Goal: Task Accomplishment & Management: Manage account settings

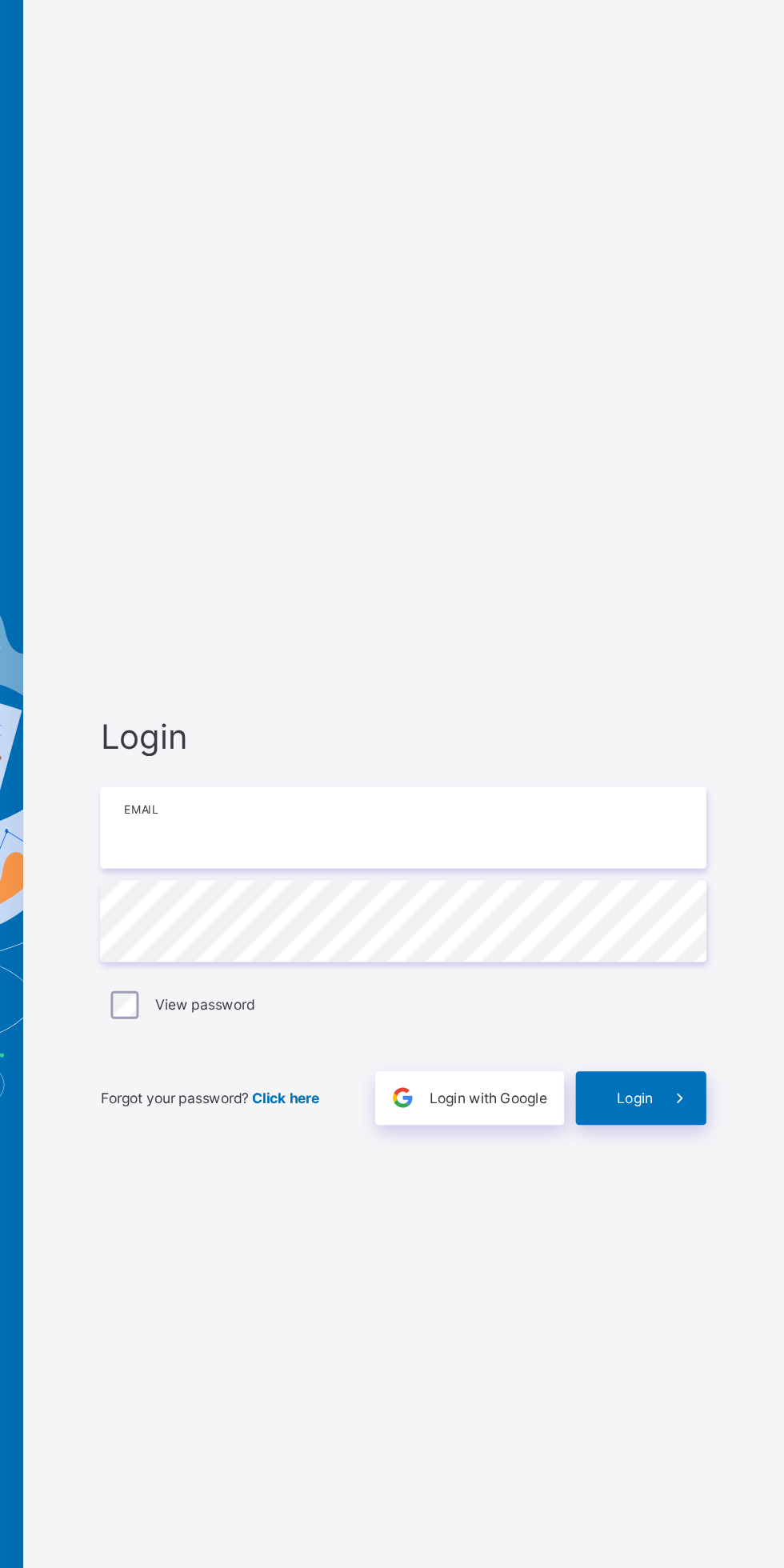
click at [586, 737] on input "email" at bounding box center [522, 735] width 416 height 56
type input "**********"
click at [671, 915] on span "Login" at bounding box center [681, 921] width 25 height 12
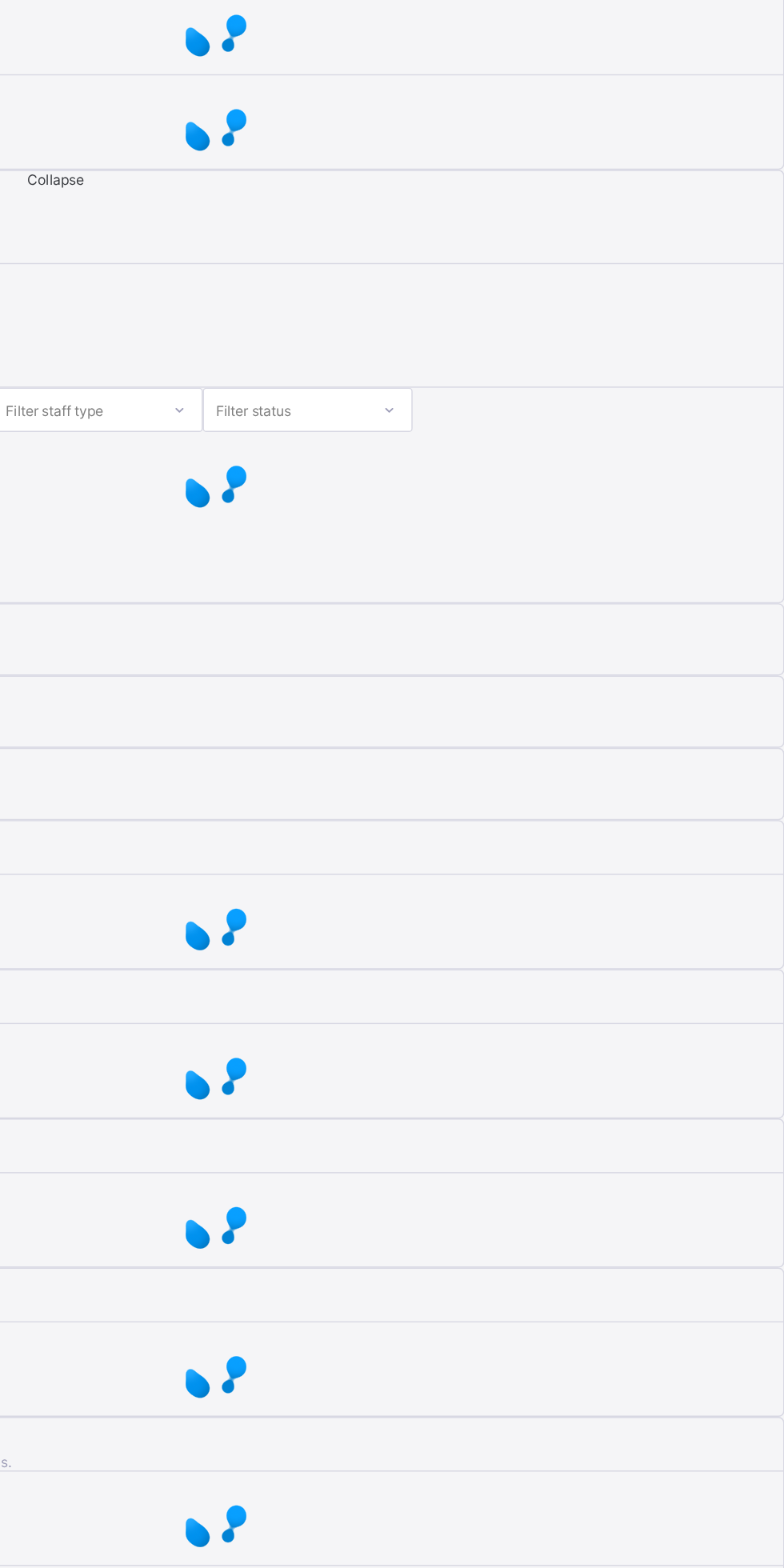
click at [673, 935] on div "Dashboard Configurations Dashboard Configurations Financial Report Expected Rev…" at bounding box center [392, 777] width 784 height 1531
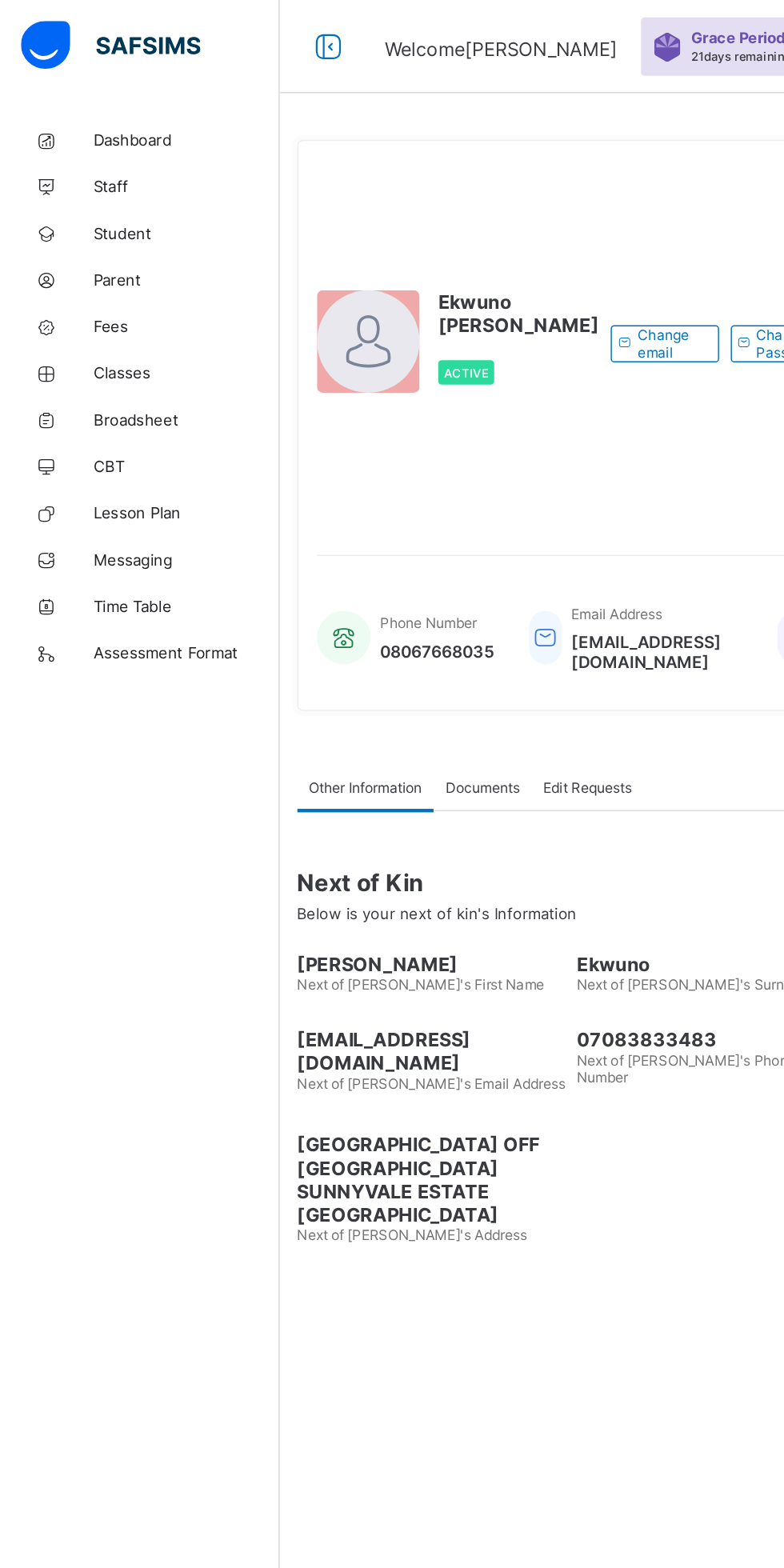
click at [71, 244] on link "Classes" at bounding box center [96, 256] width 192 height 32
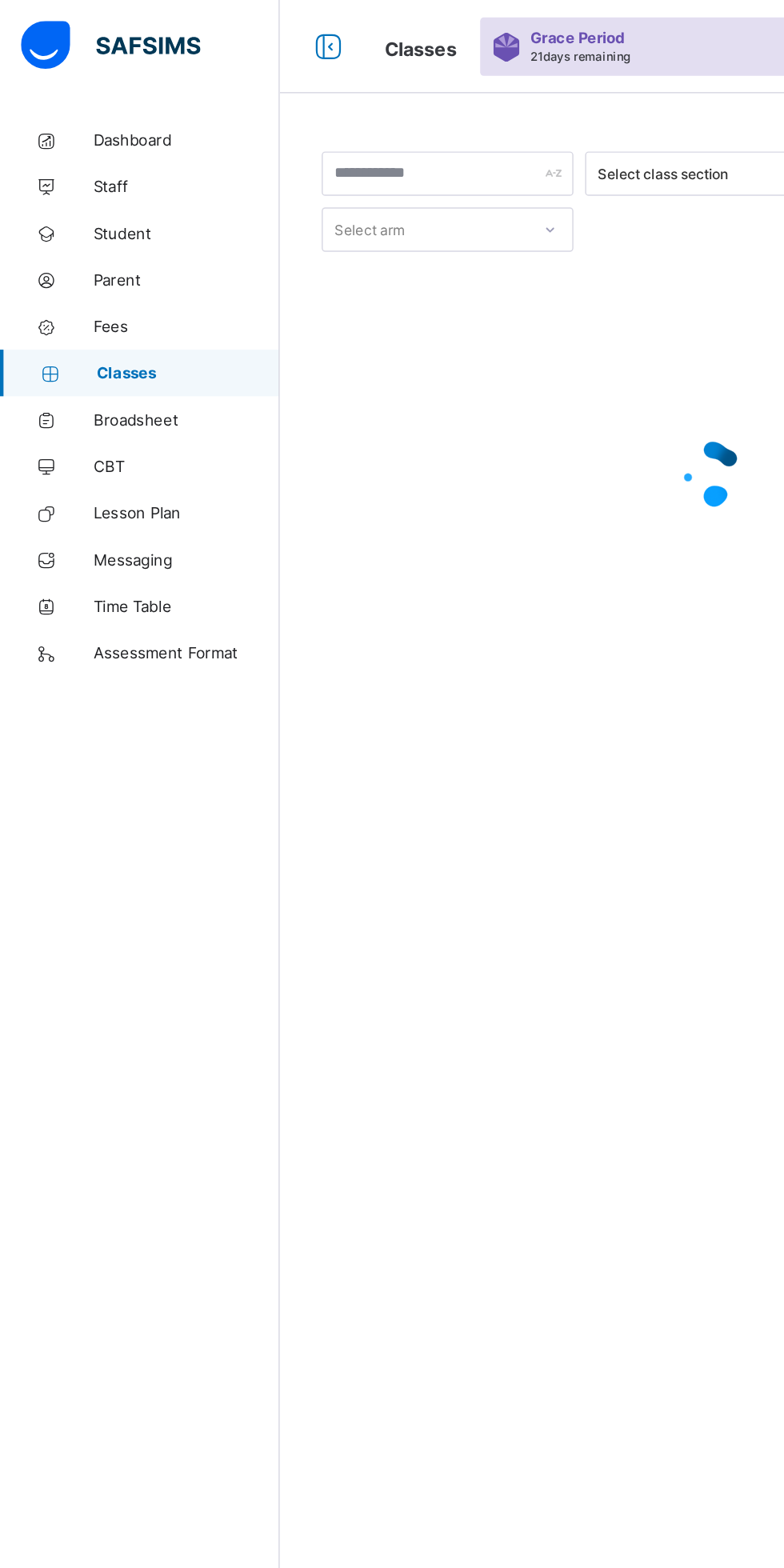
click at [71, 247] on link "Classes" at bounding box center [96, 256] width 192 height 32
click at [64, 203] on link "Parent" at bounding box center [96, 191] width 192 height 32
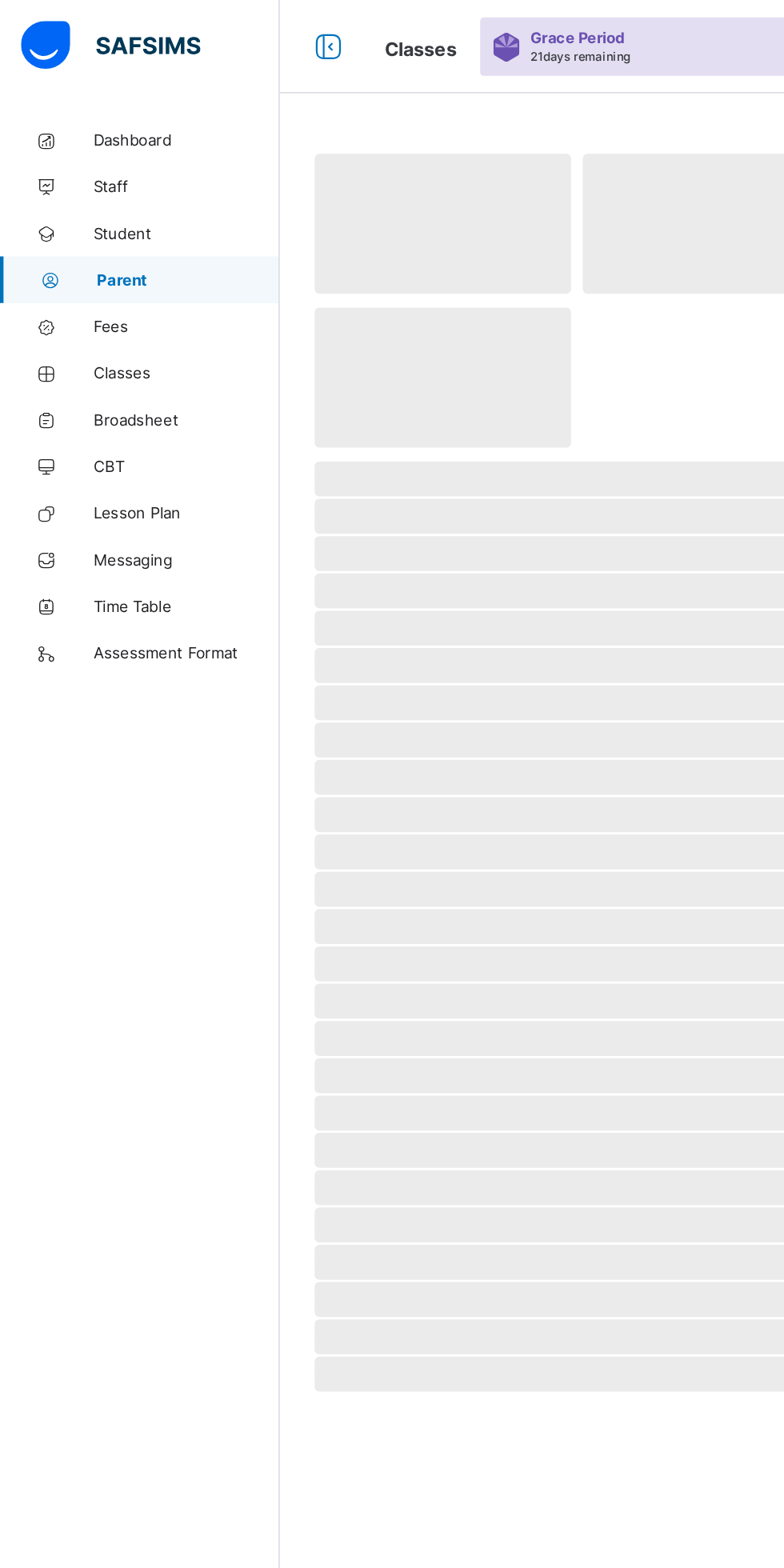
click at [63, 222] on icon at bounding box center [32, 225] width 64 height 12
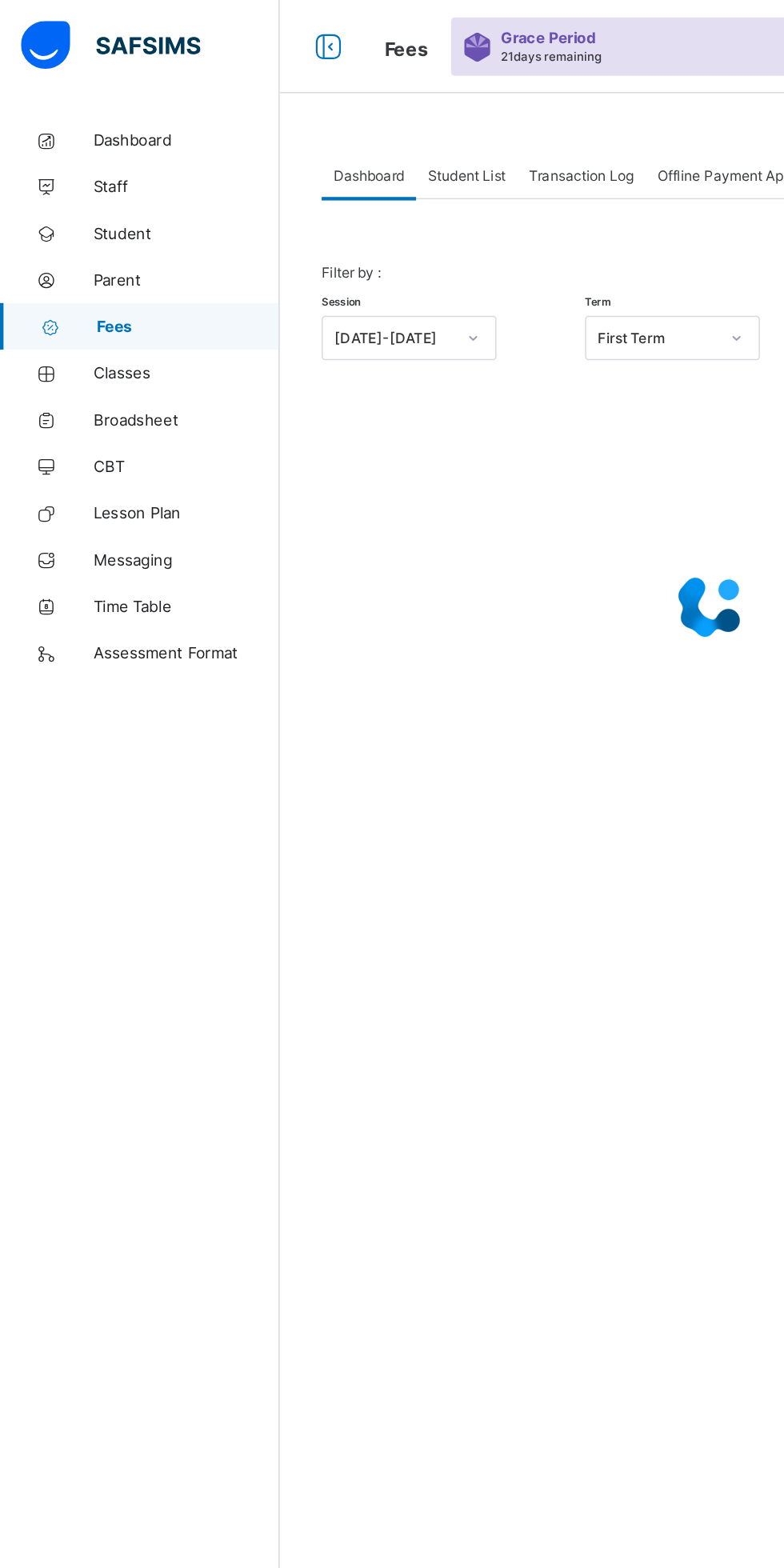
click at [339, 124] on span "Student List" at bounding box center [320, 121] width 54 height 12
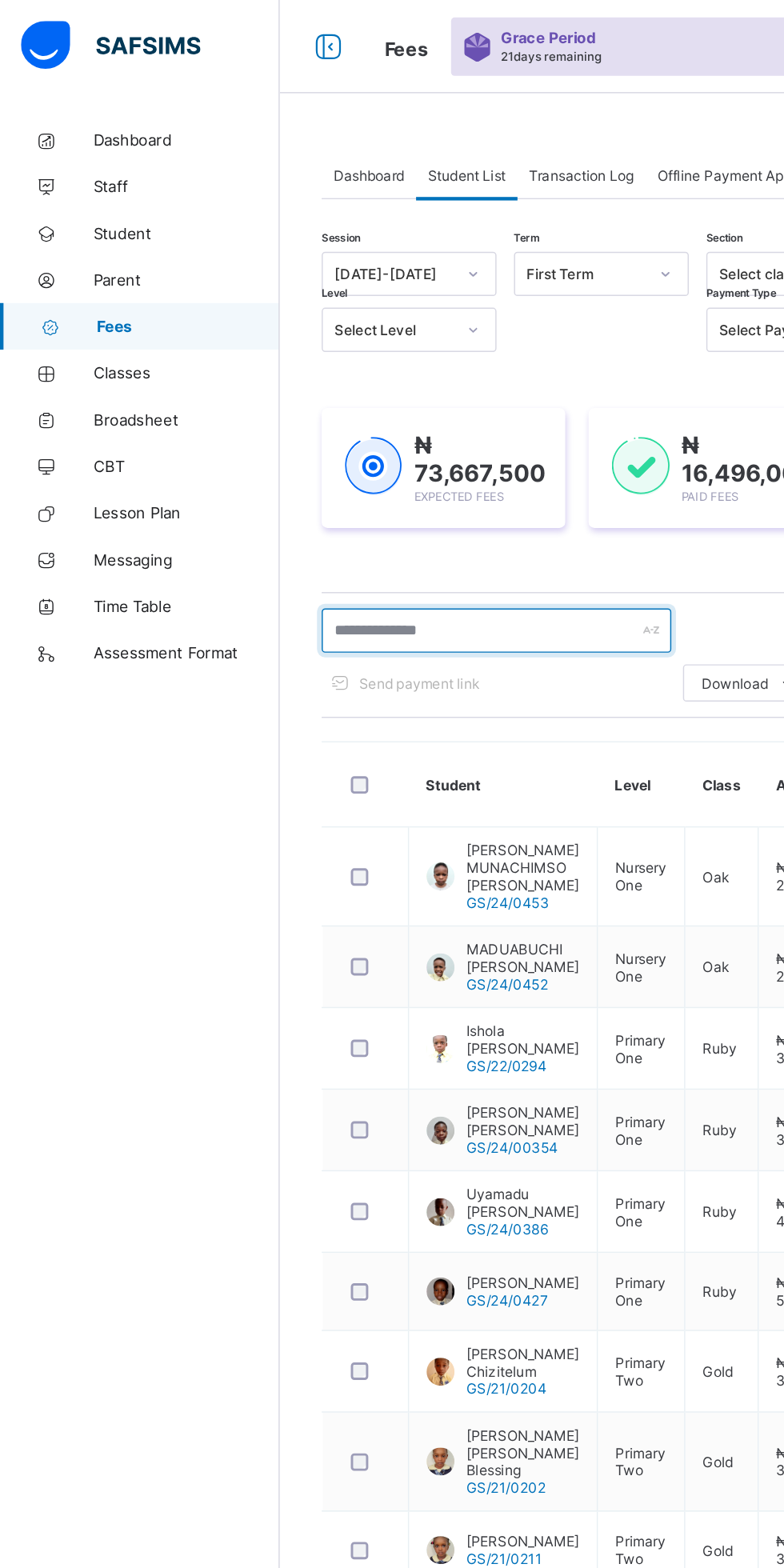
click at [340, 438] on input "text" at bounding box center [340, 432] width 240 height 30
click at [268, 434] on input "text" at bounding box center [340, 432] width 240 height 30
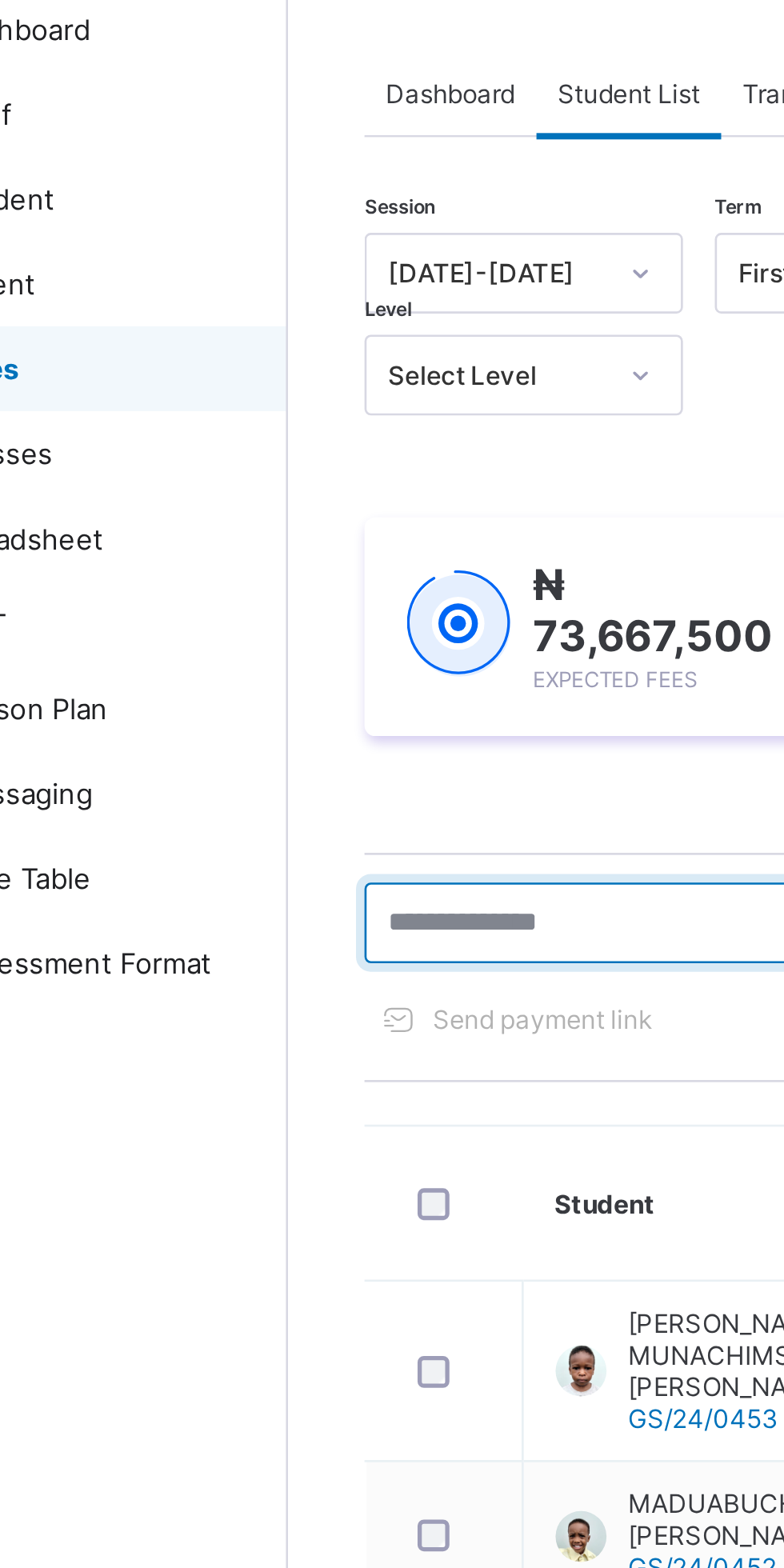
click at [272, 429] on input "text" at bounding box center [340, 432] width 240 height 30
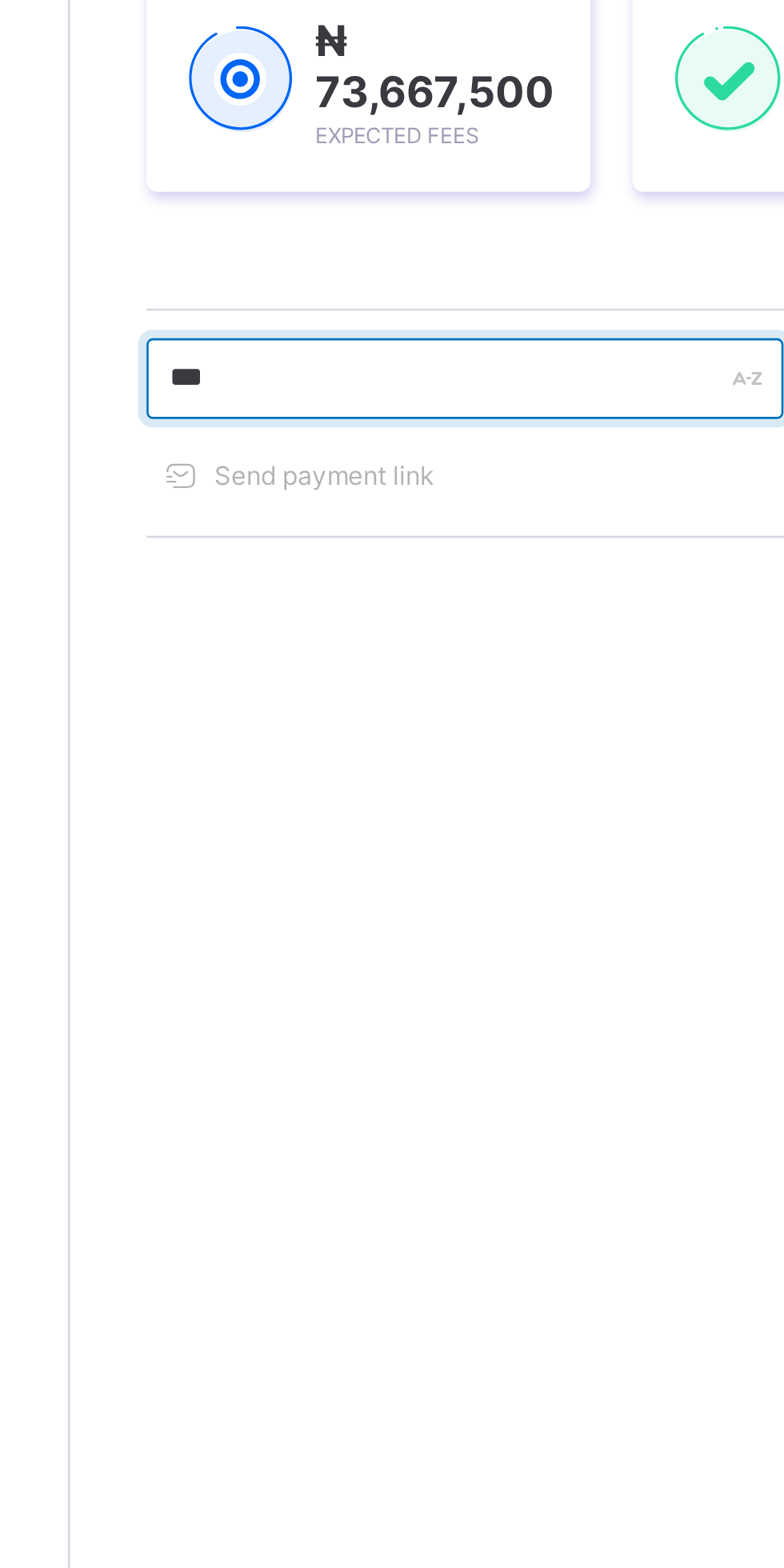
type input "****"
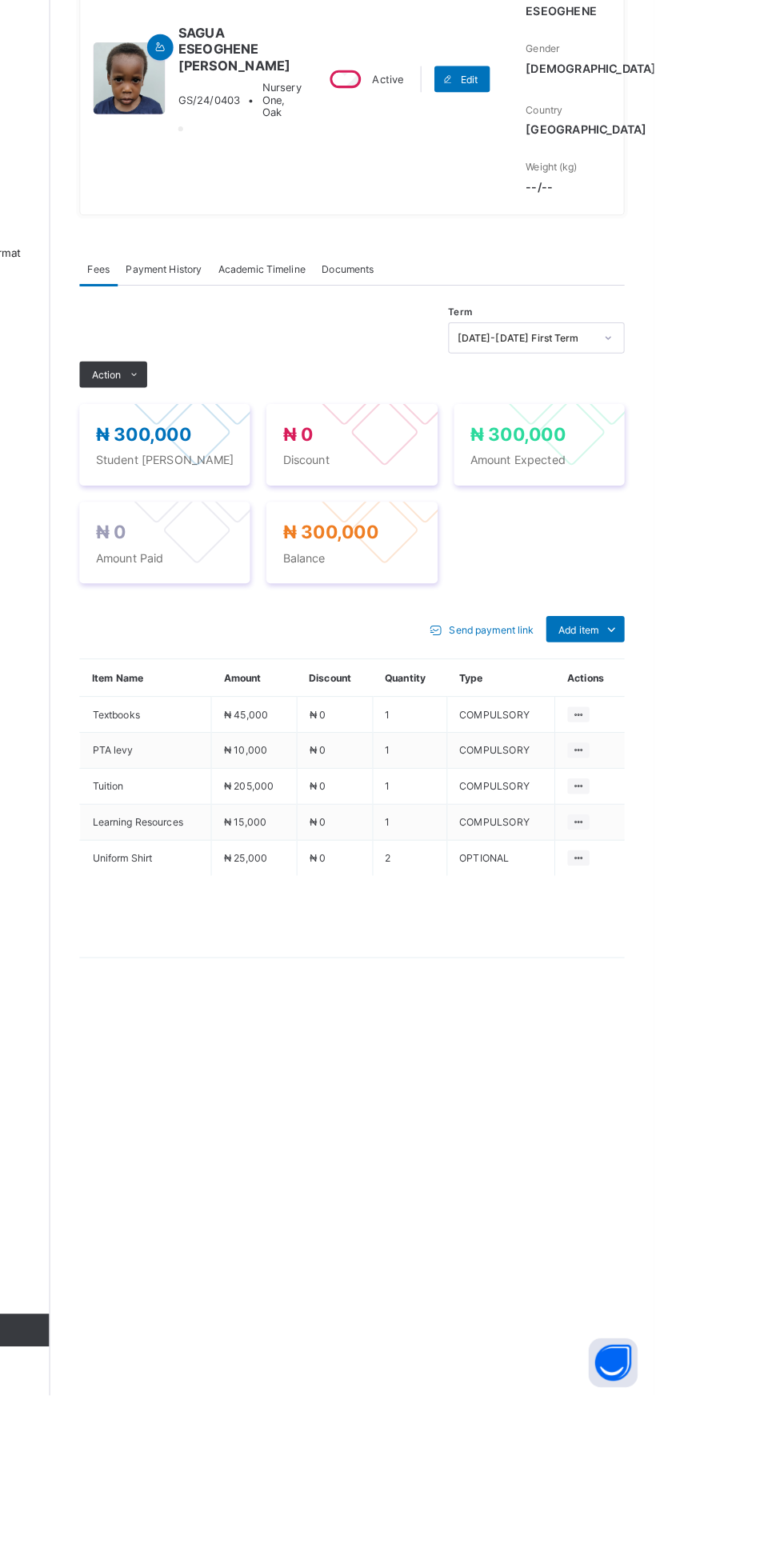
click at [706, 829] on div "Add item" at bounding box center [716, 816] width 77 height 26
click at [724, 823] on span "Add item" at bounding box center [710, 817] width 39 height 12
click at [0, 0] on ul "Optional items Special bill" at bounding box center [0, 0] width 0 height 0
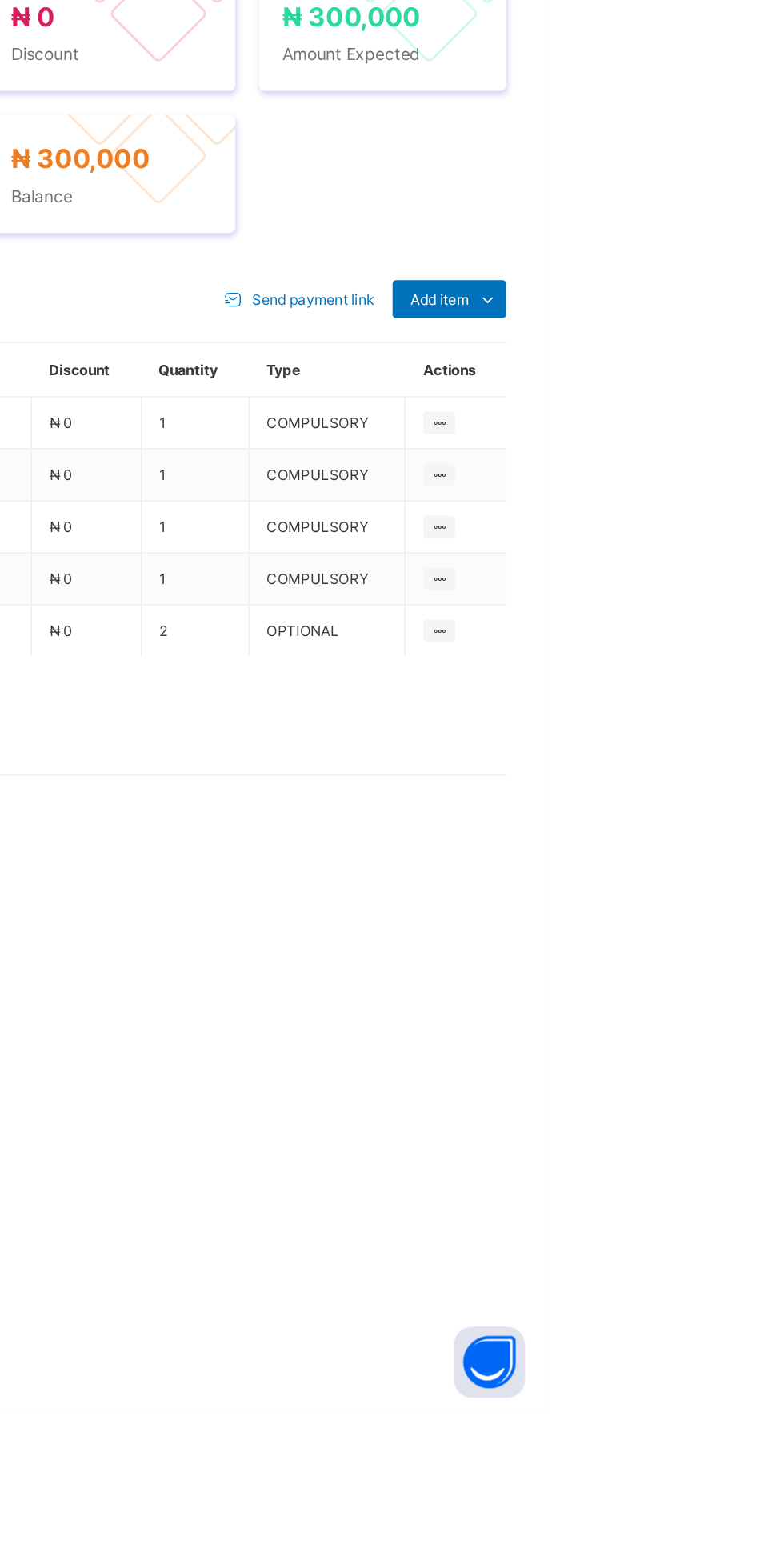
click at [0, 0] on div "Optional items" at bounding box center [0, 0] width 0 height 0
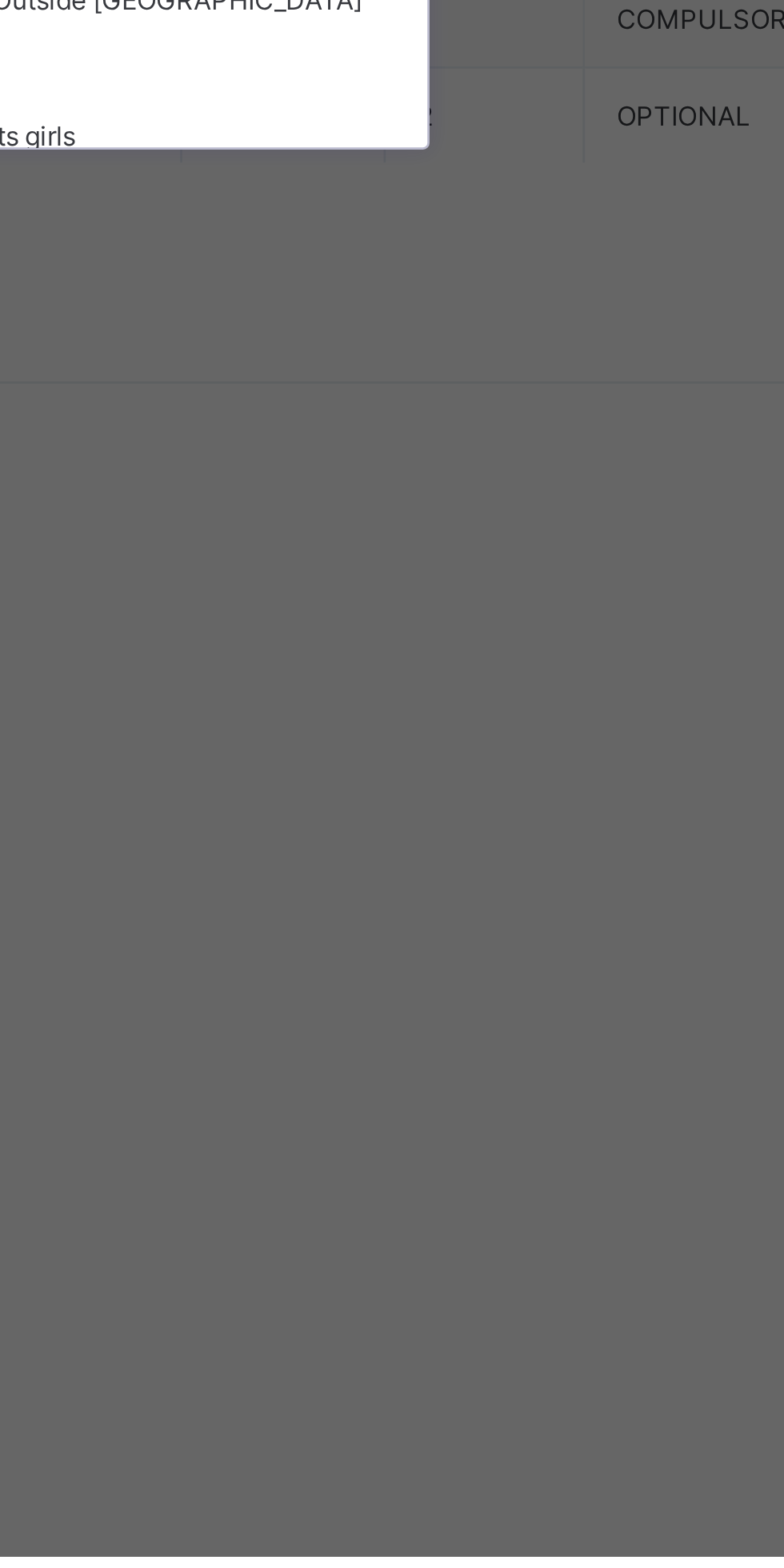
type input "***"
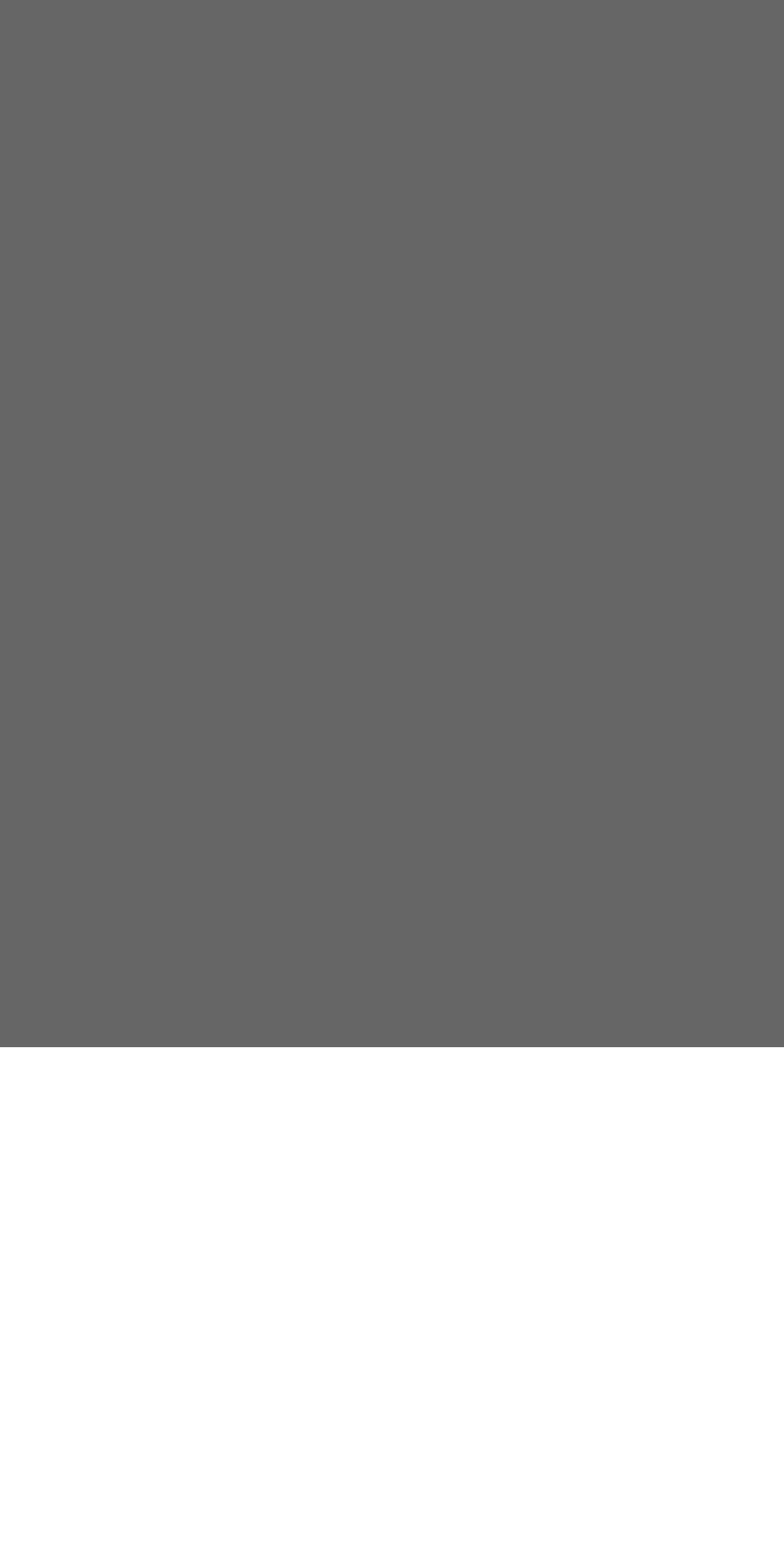
click at [524, 1011] on div "Complete uniform set boys" at bounding box center [392, 999] width 264 height 25
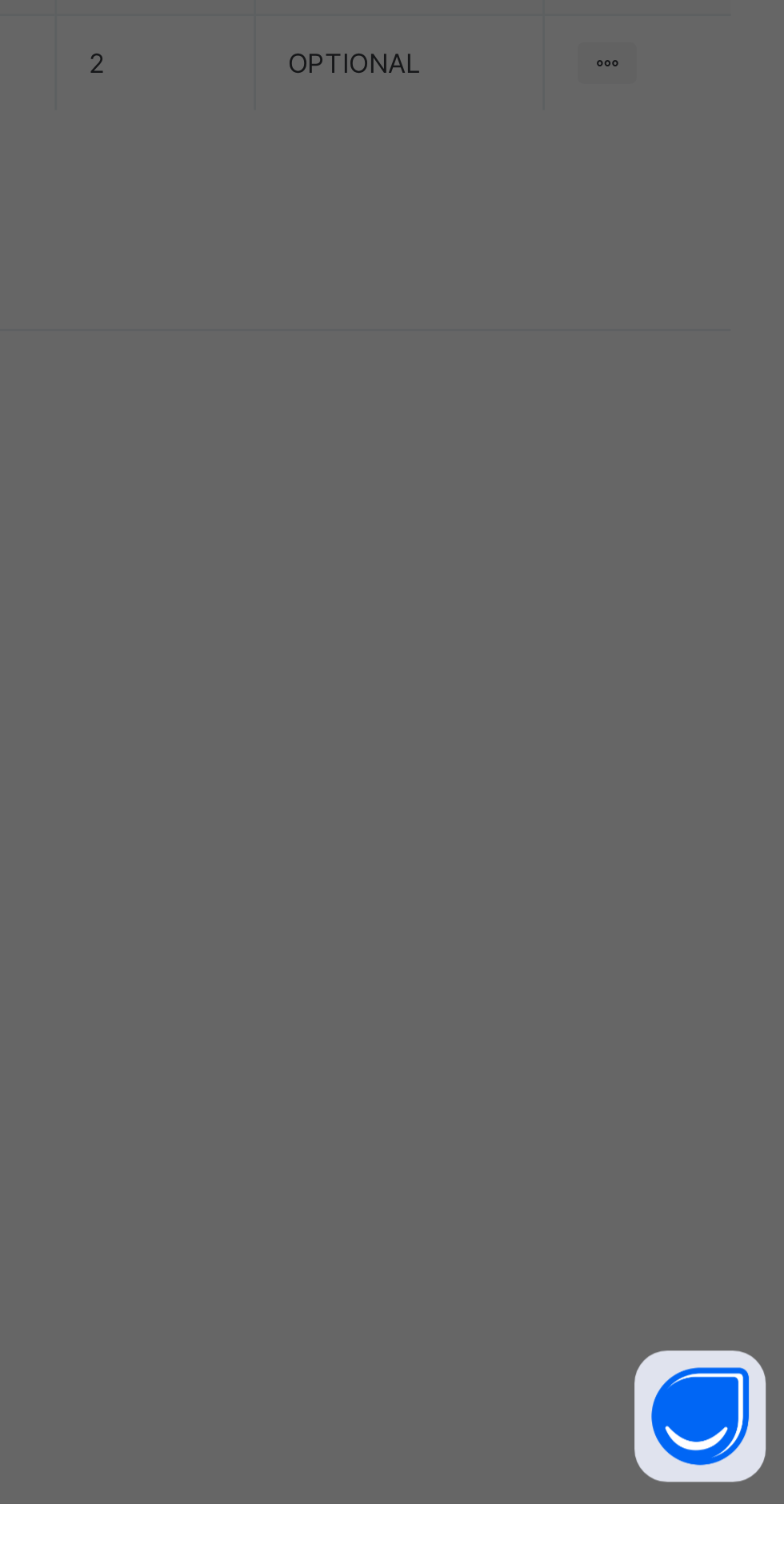
click at [512, 930] on span "Save" at bounding box center [477, 924] width 72 height 12
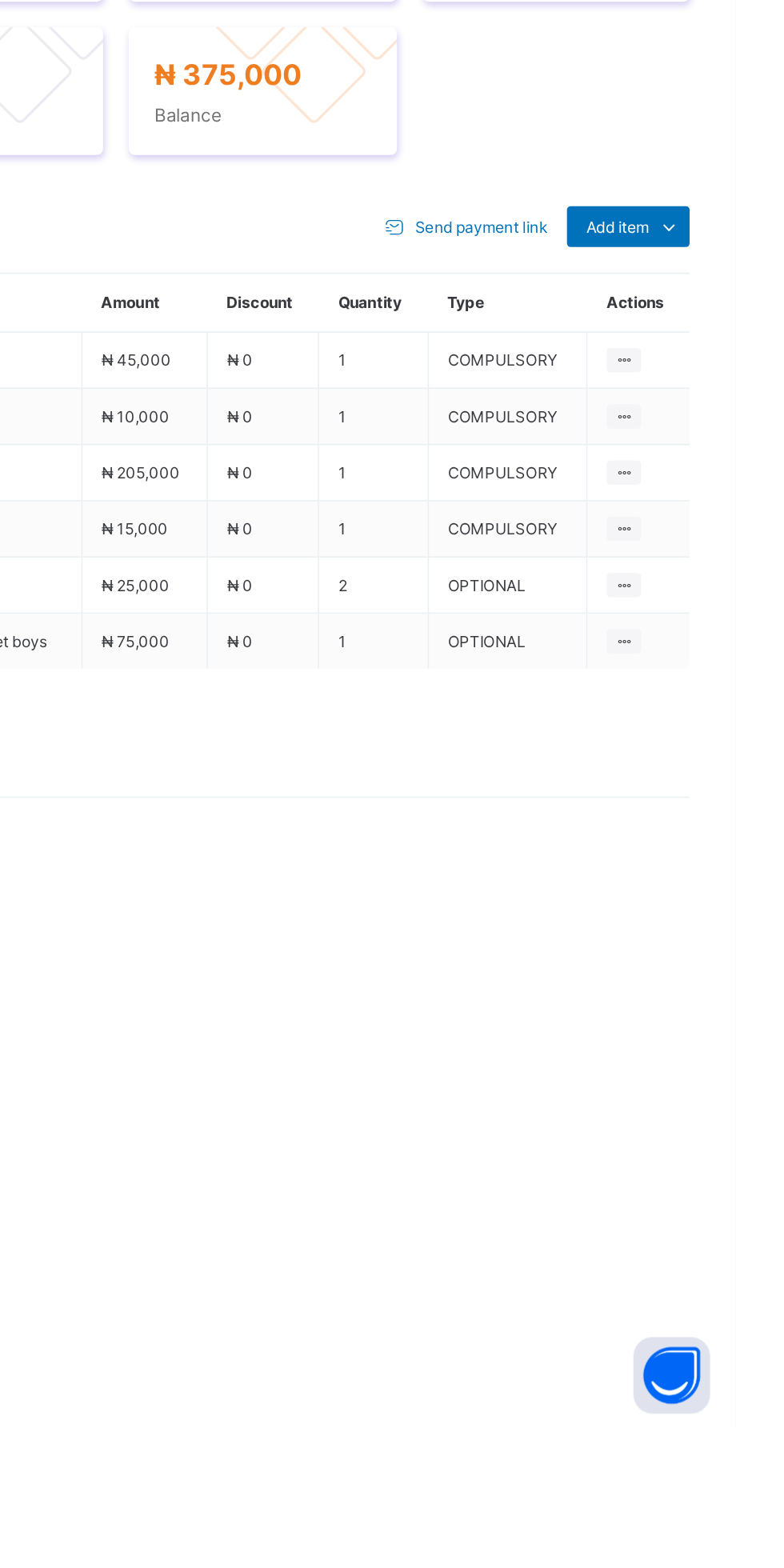
click at [0, 0] on ul "Delete Payment Item" at bounding box center [0, 0] width 0 height 0
click at [0, 0] on div "Delete Payment Item" at bounding box center [0, 0] width 0 height 0
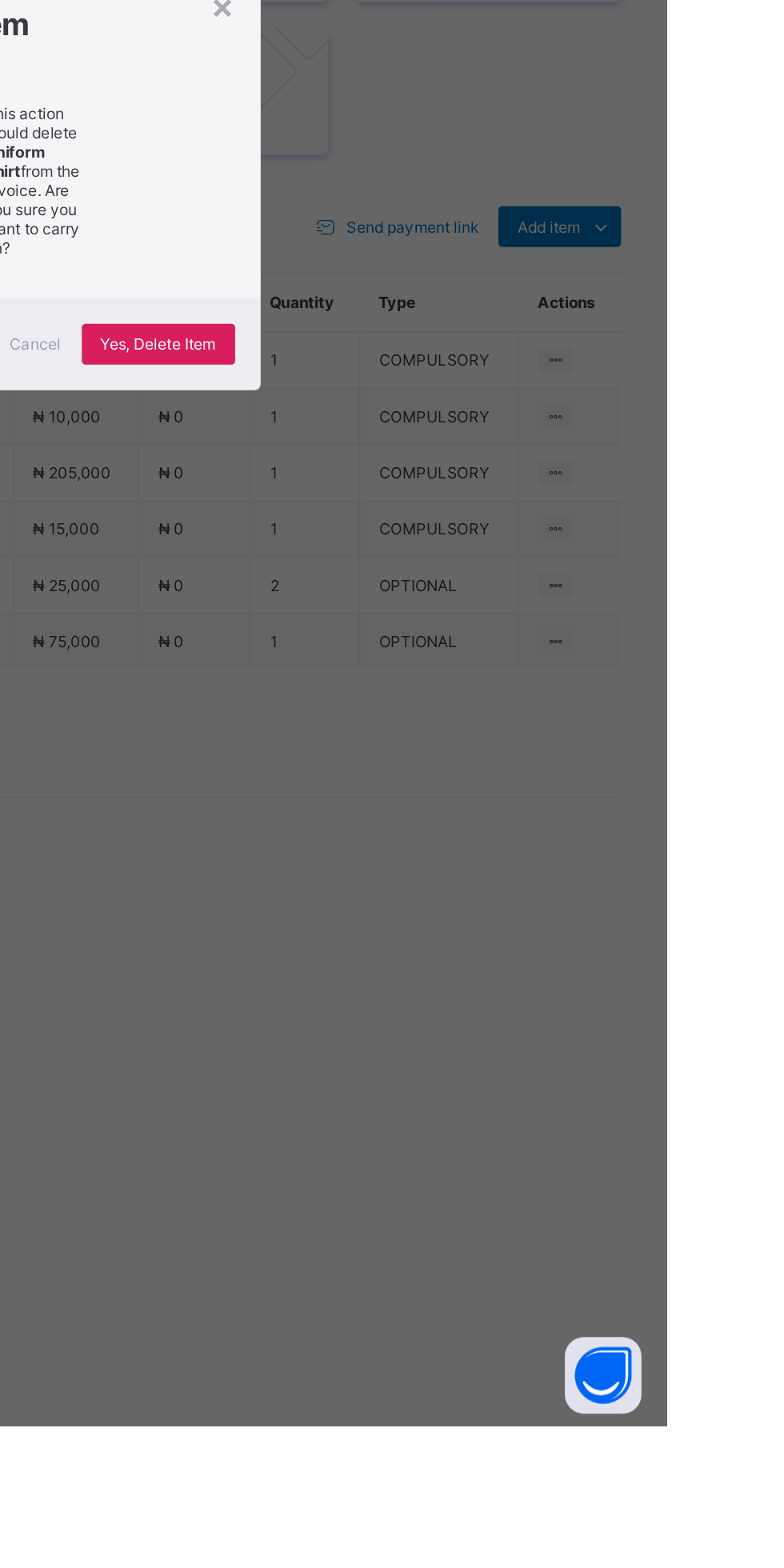
click at [513, 692] on div "×" at bounding box center [505, 679] width 15 height 27
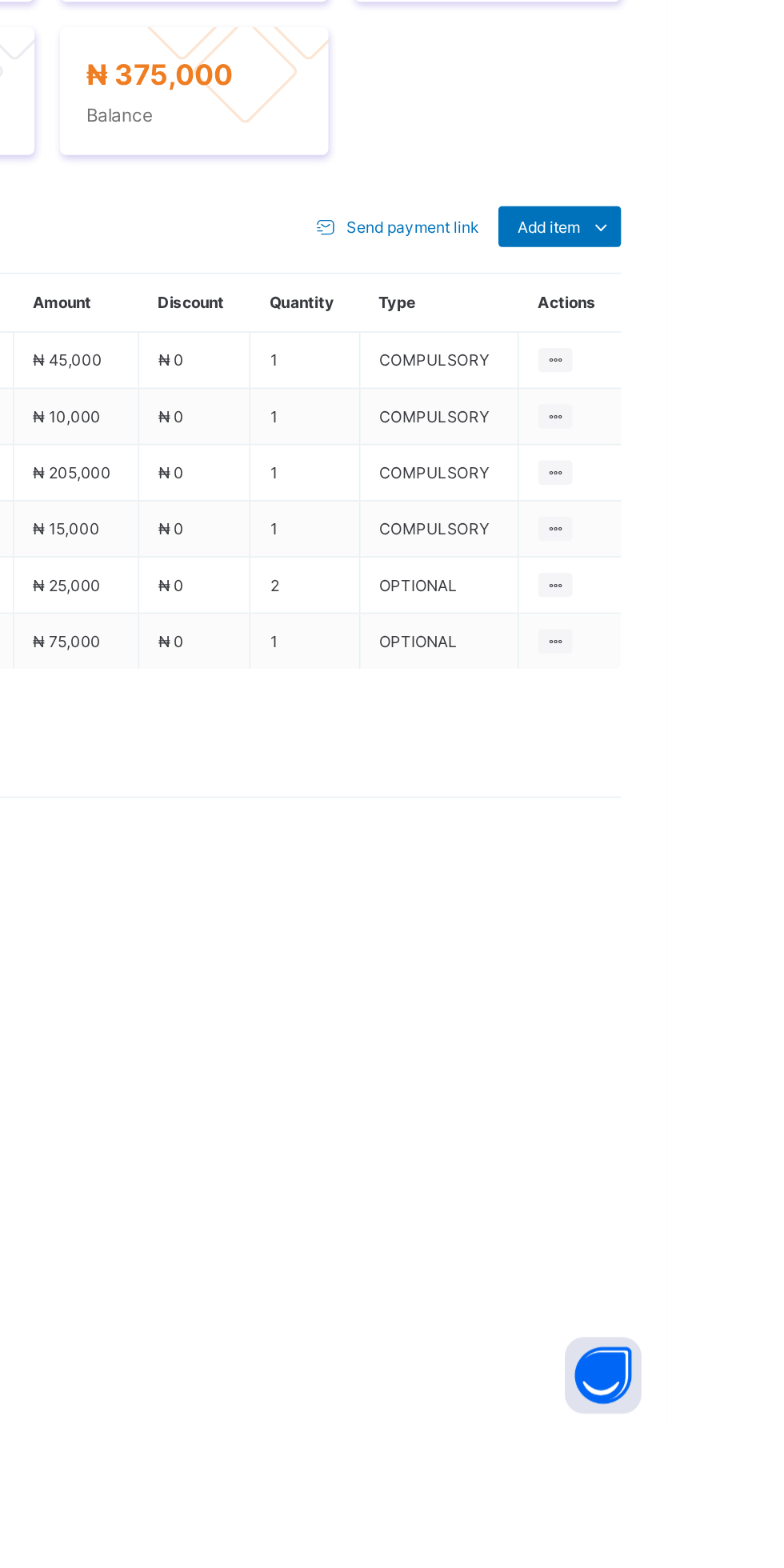
click at [687, 1094] on td "OPTIONAL" at bounding box center [640, 1077] width 100 height 35
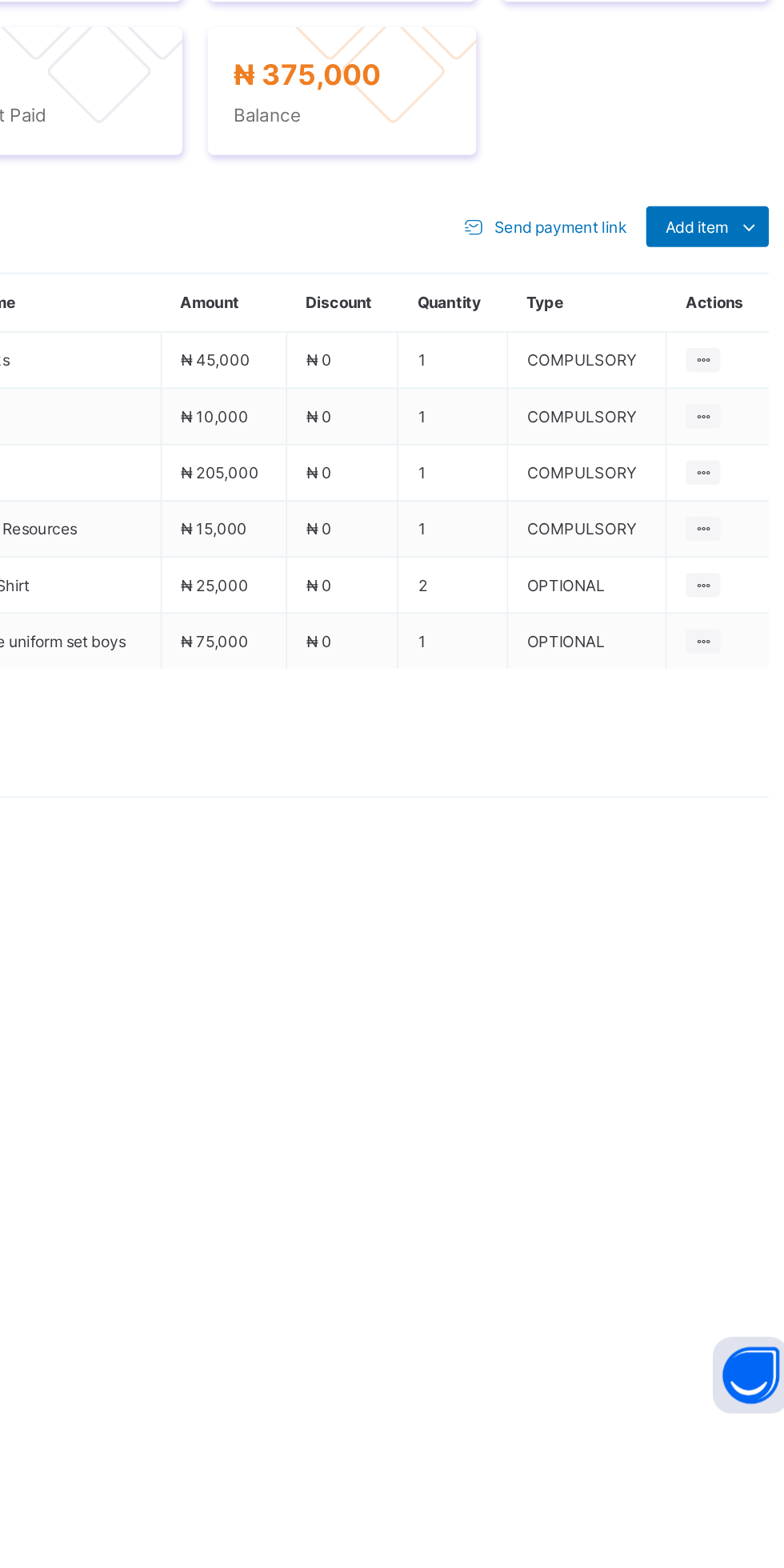
click at [0, 0] on ul "Delete Payment Item" at bounding box center [0, 0] width 0 height 0
click at [0, 0] on div "Delete Payment Item" at bounding box center [0, 0] width 0 height 0
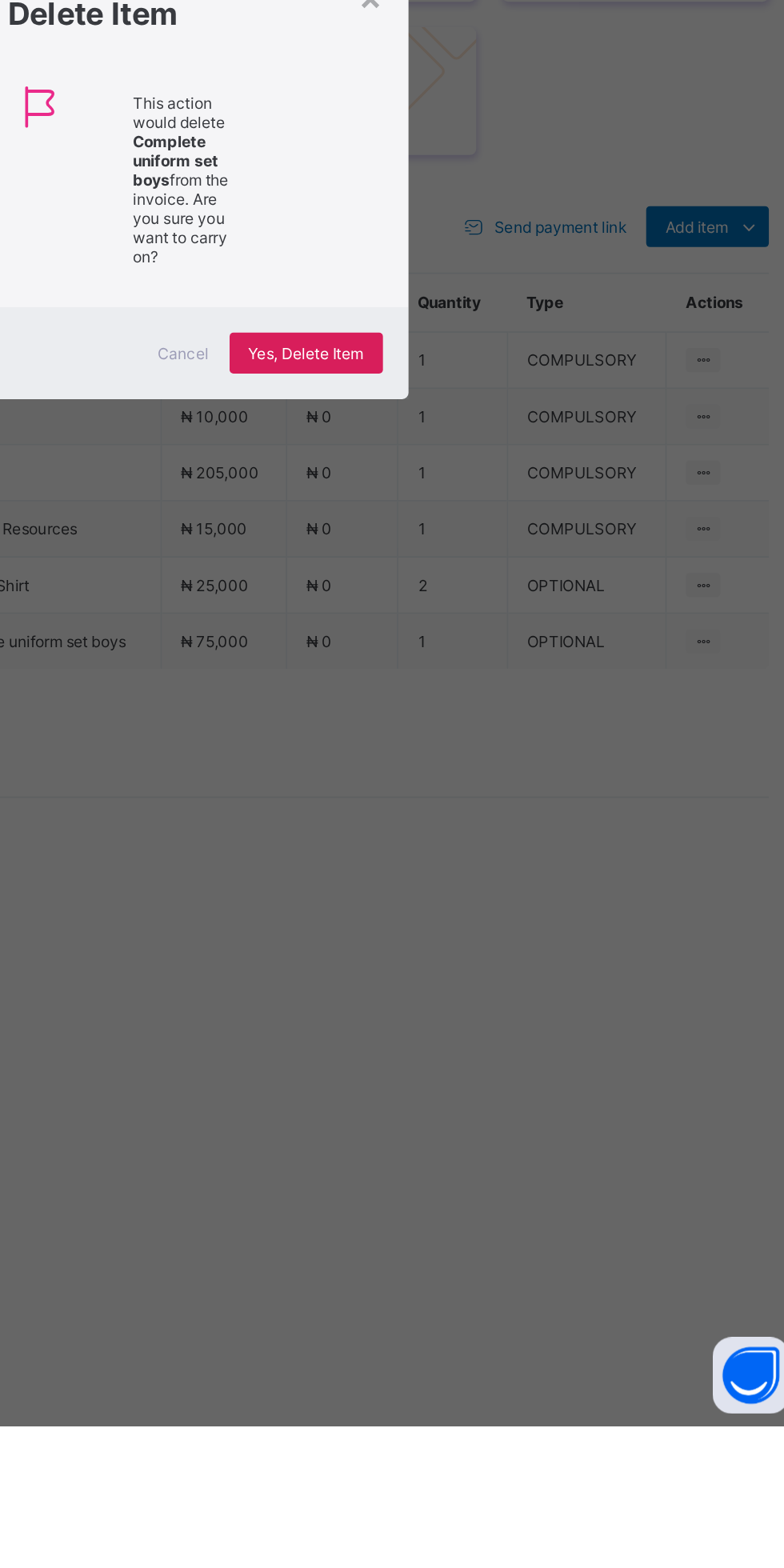
click at [502, 903] on span "Yes, Delete Item" at bounding box center [466, 897] width 72 height 12
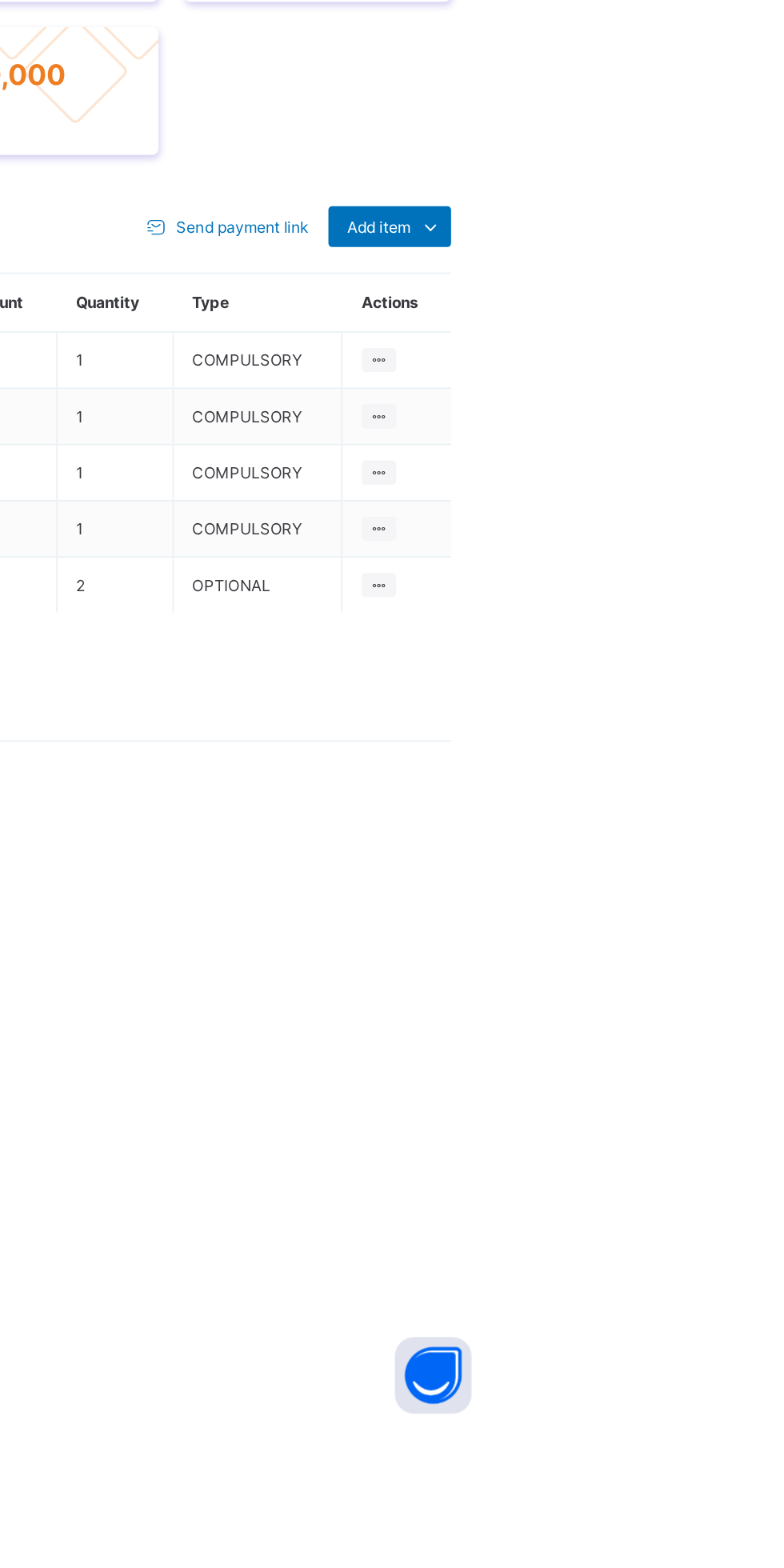
click at [707, 823] on span "Add item" at bounding box center [710, 817] width 39 height 12
click at [0, 0] on div "Optional items" at bounding box center [0, 0] width 0 height 0
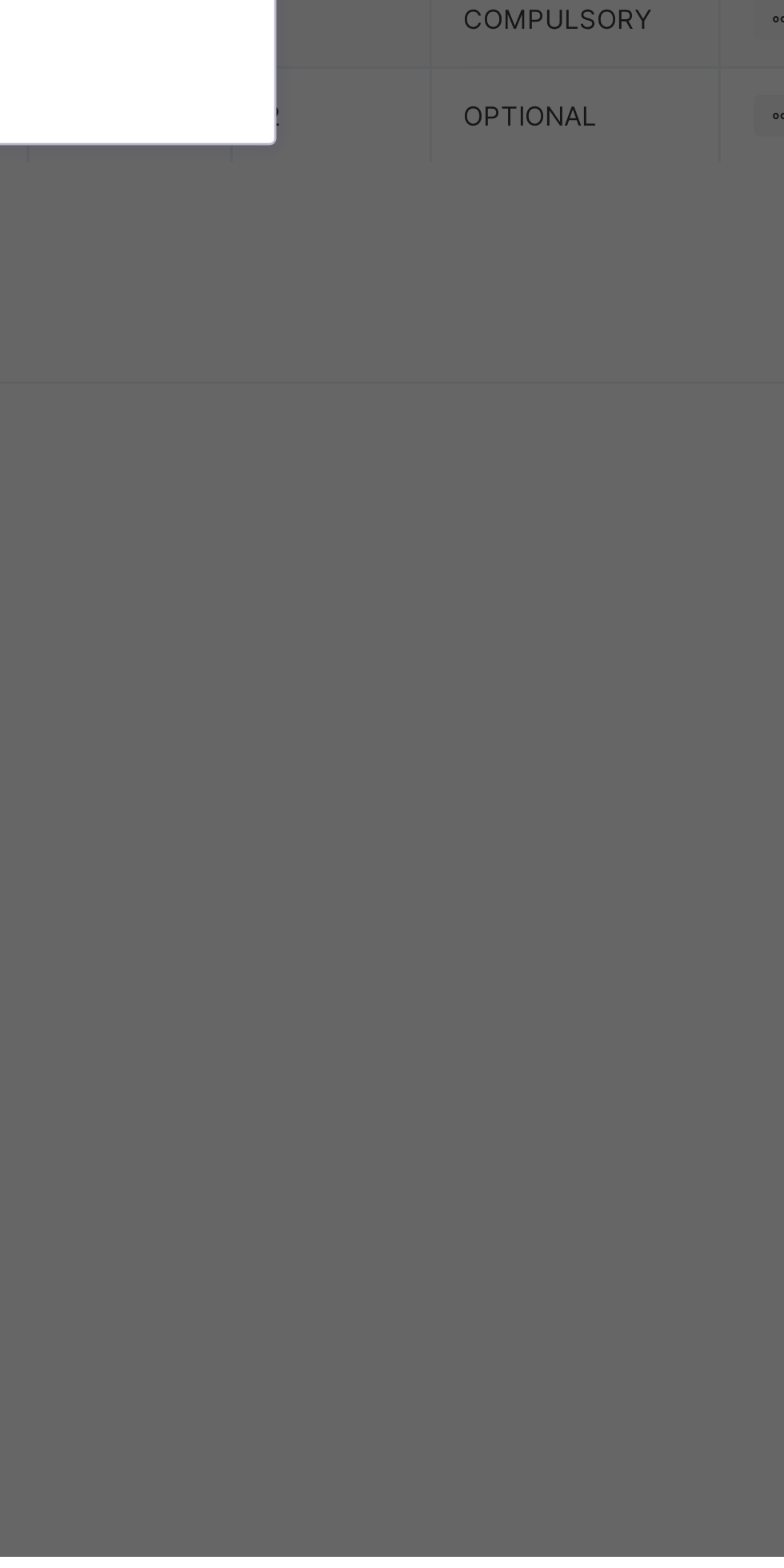
scroll to position [496, 0]
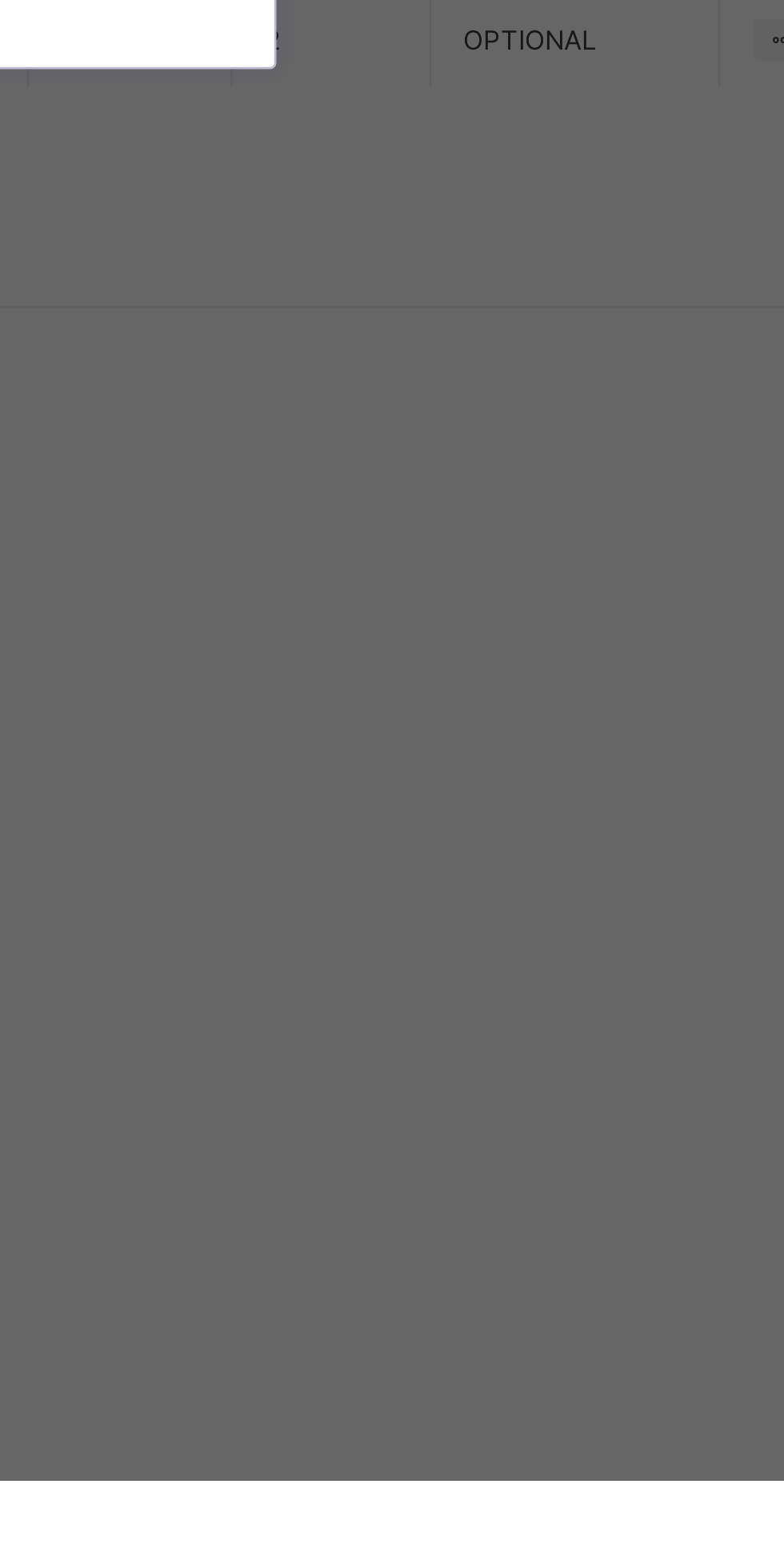
click at [524, 886] on div "Uniform Short" at bounding box center [392, 874] width 264 height 25
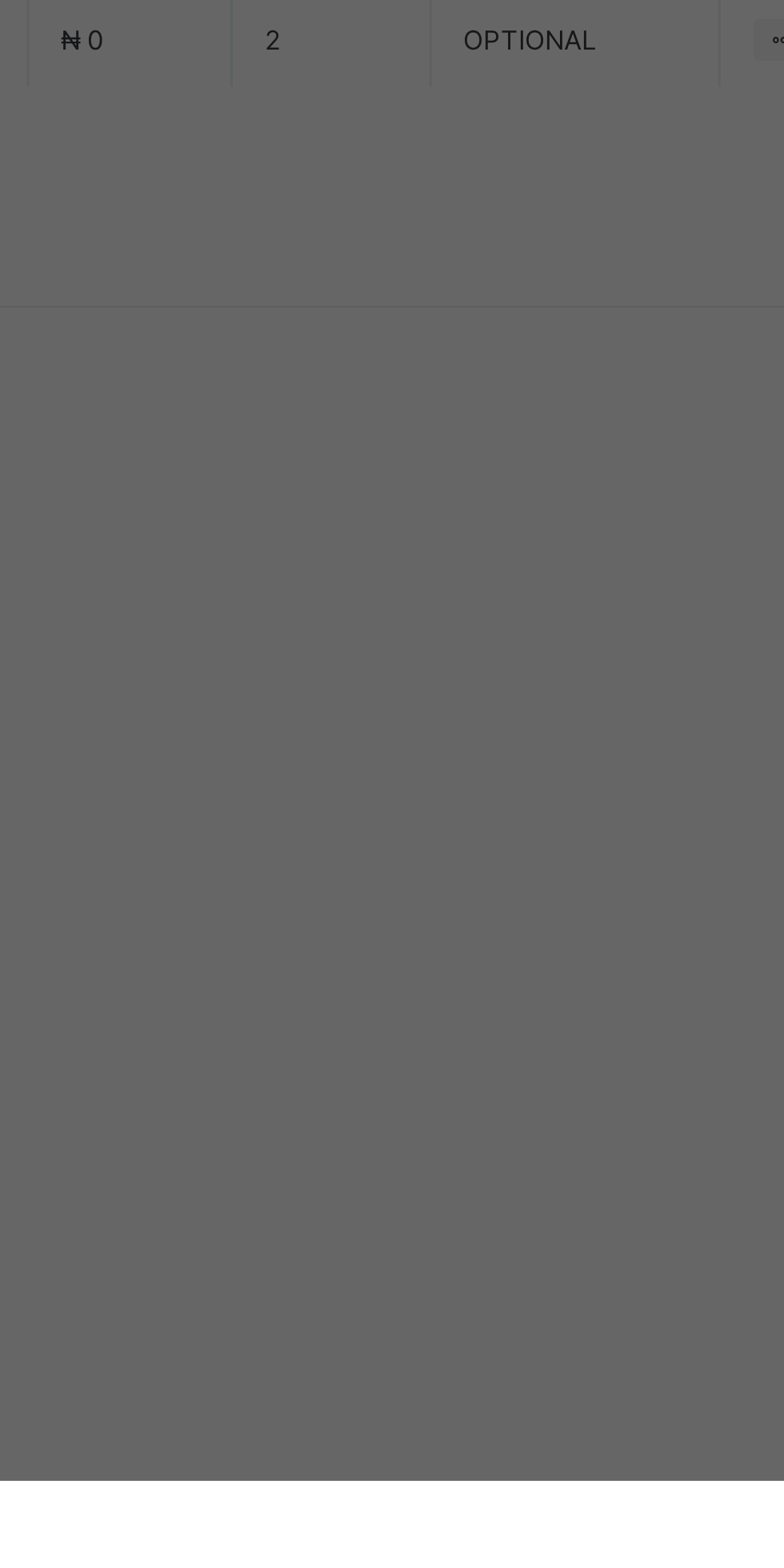
click at [525, 937] on div "Save" at bounding box center [476, 924] width 96 height 26
click at [433, 837] on input "*" at bounding box center [392, 822] width 83 height 30
type input "**"
type input "*********"
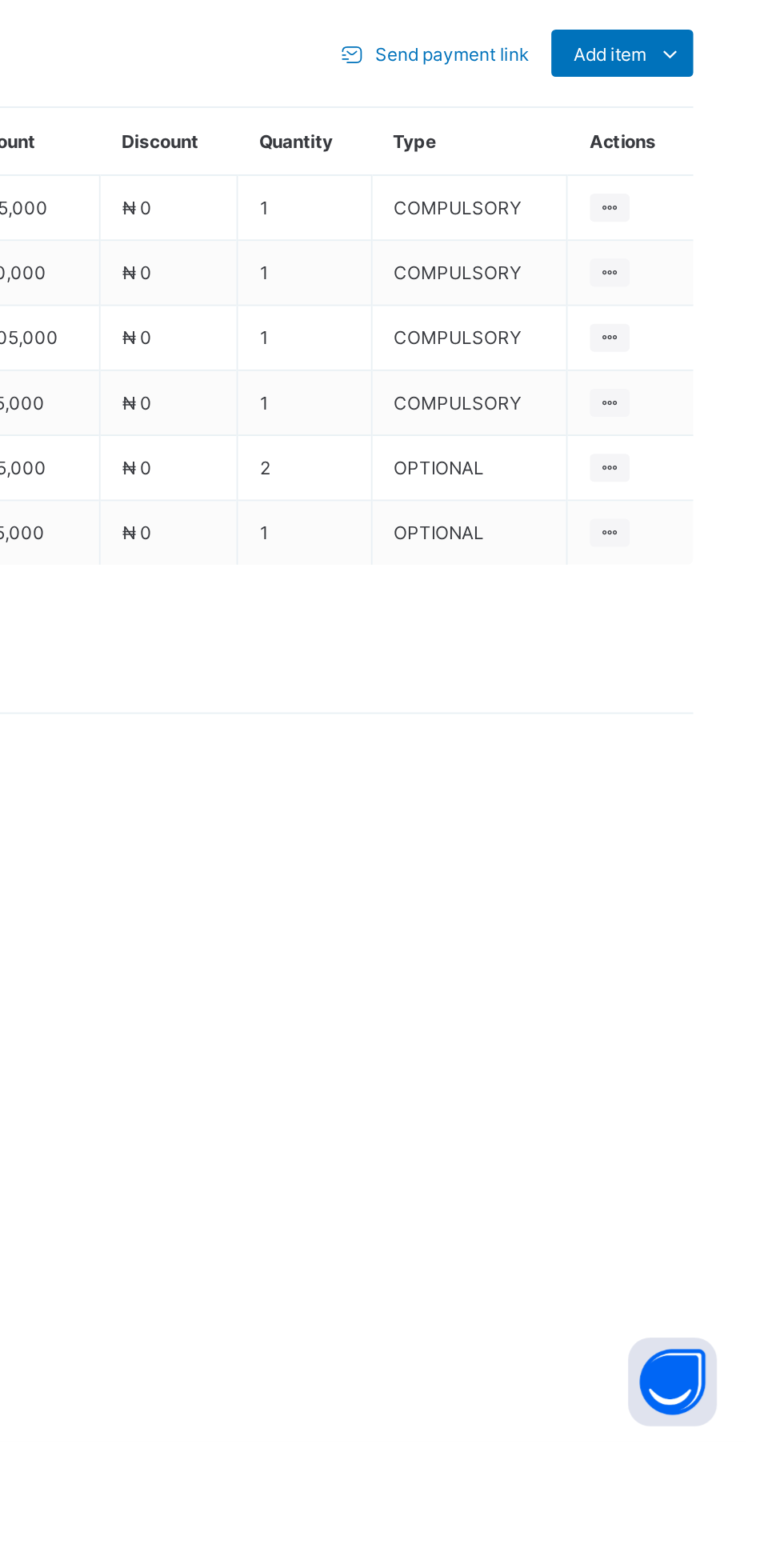
click at [0, 0] on ul "Delete Payment Item" at bounding box center [0, 0] width 0 height 0
click at [0, 0] on li "Delete Payment Item" at bounding box center [0, 0] width 0 height 0
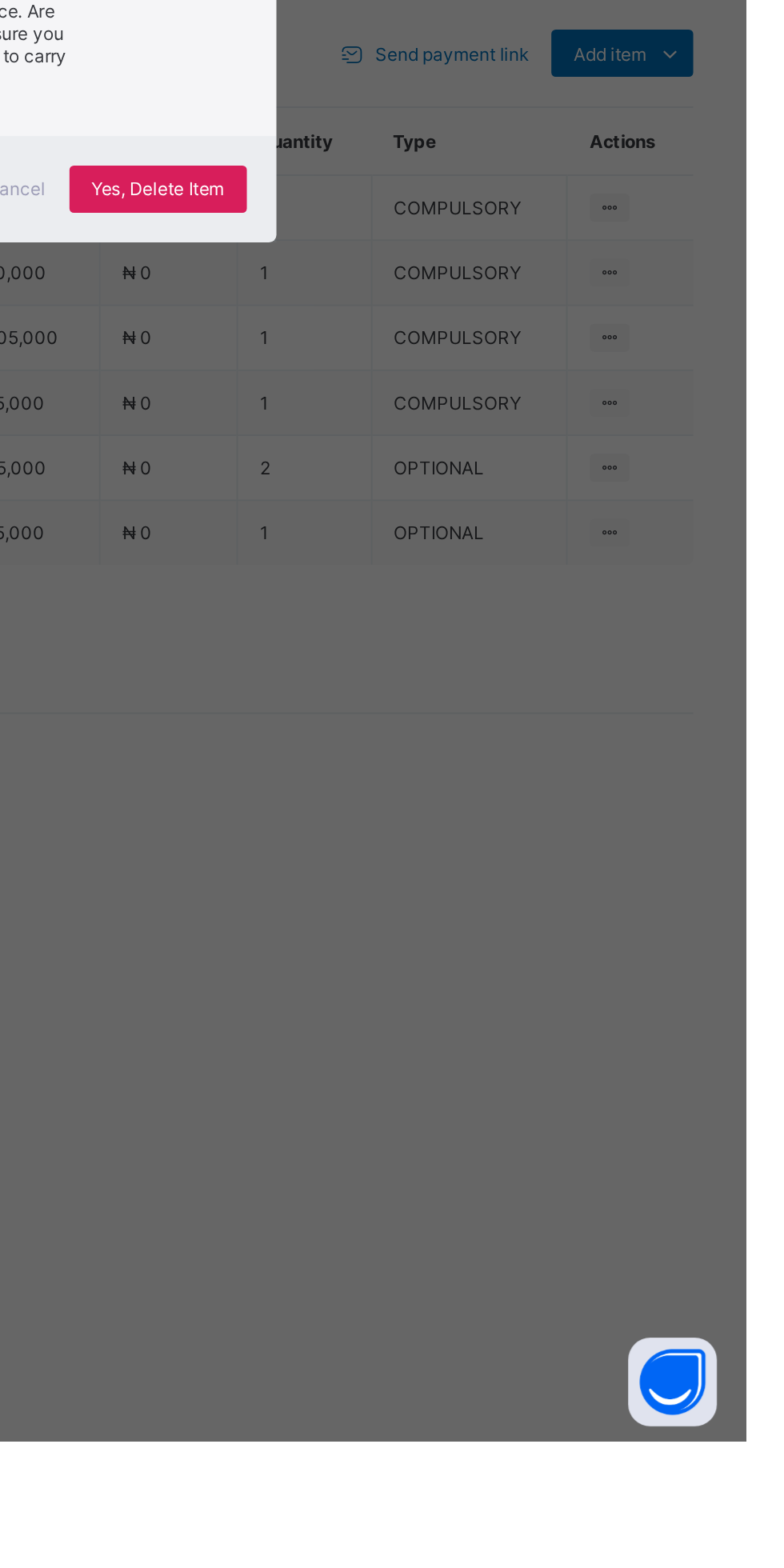
click at [502, 897] on span "Yes, Delete Item" at bounding box center [466, 890] width 72 height 12
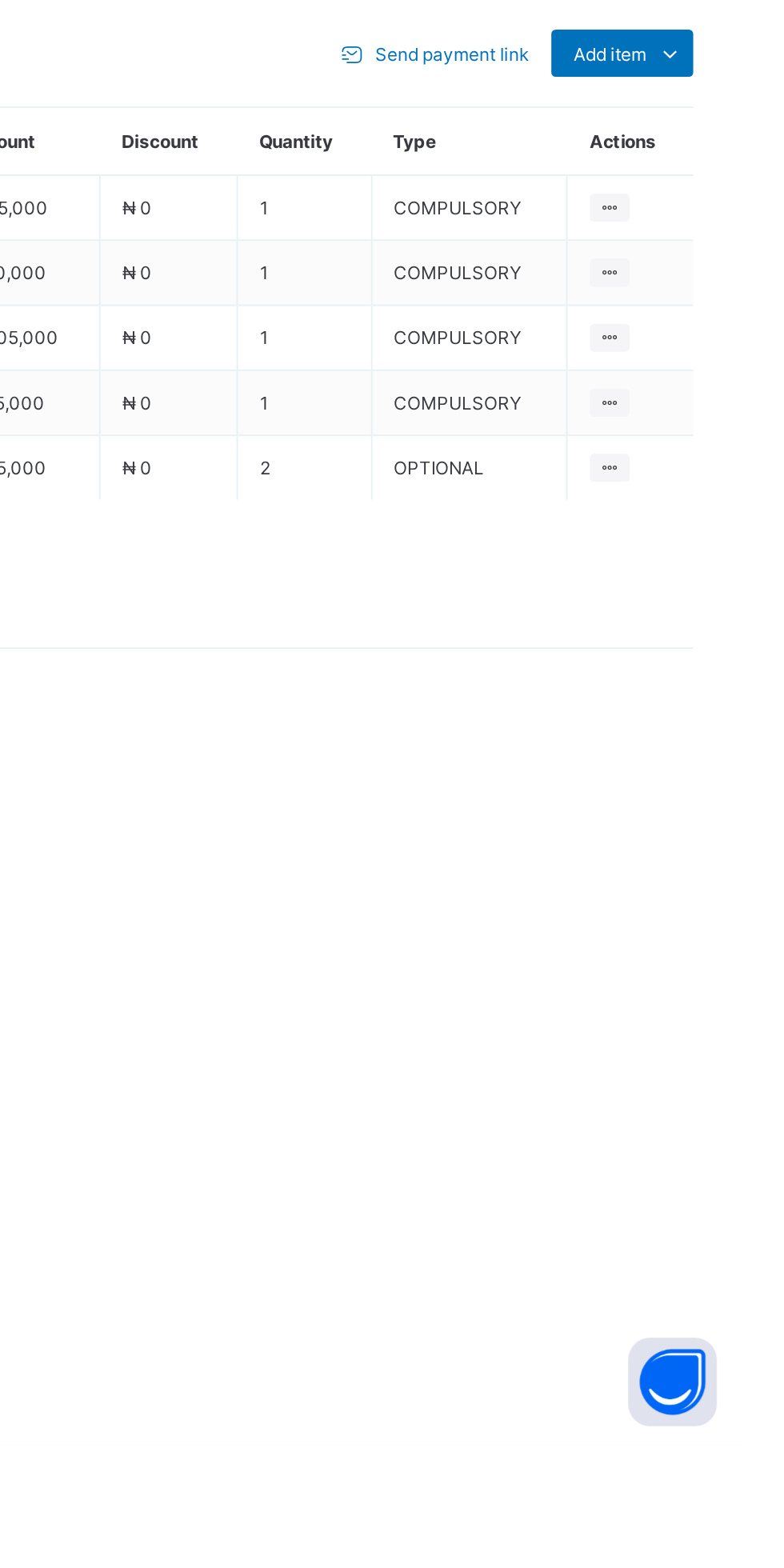
click at [0, 0] on ul "Optional items Special bill" at bounding box center [0, 0] width 0 height 0
click at [0, 0] on div "Optional items" at bounding box center [0, 0] width 0 height 0
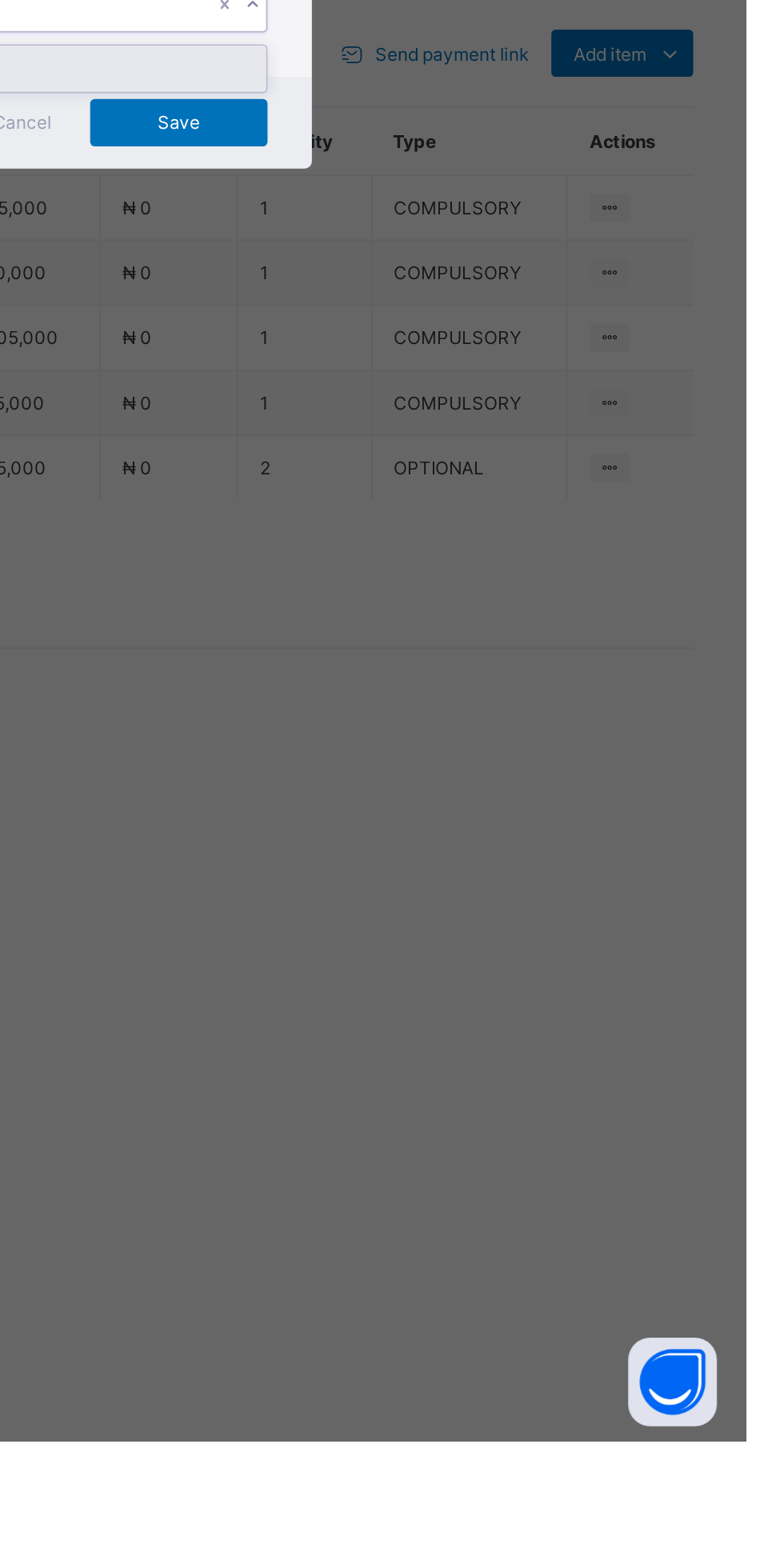
type input "***"
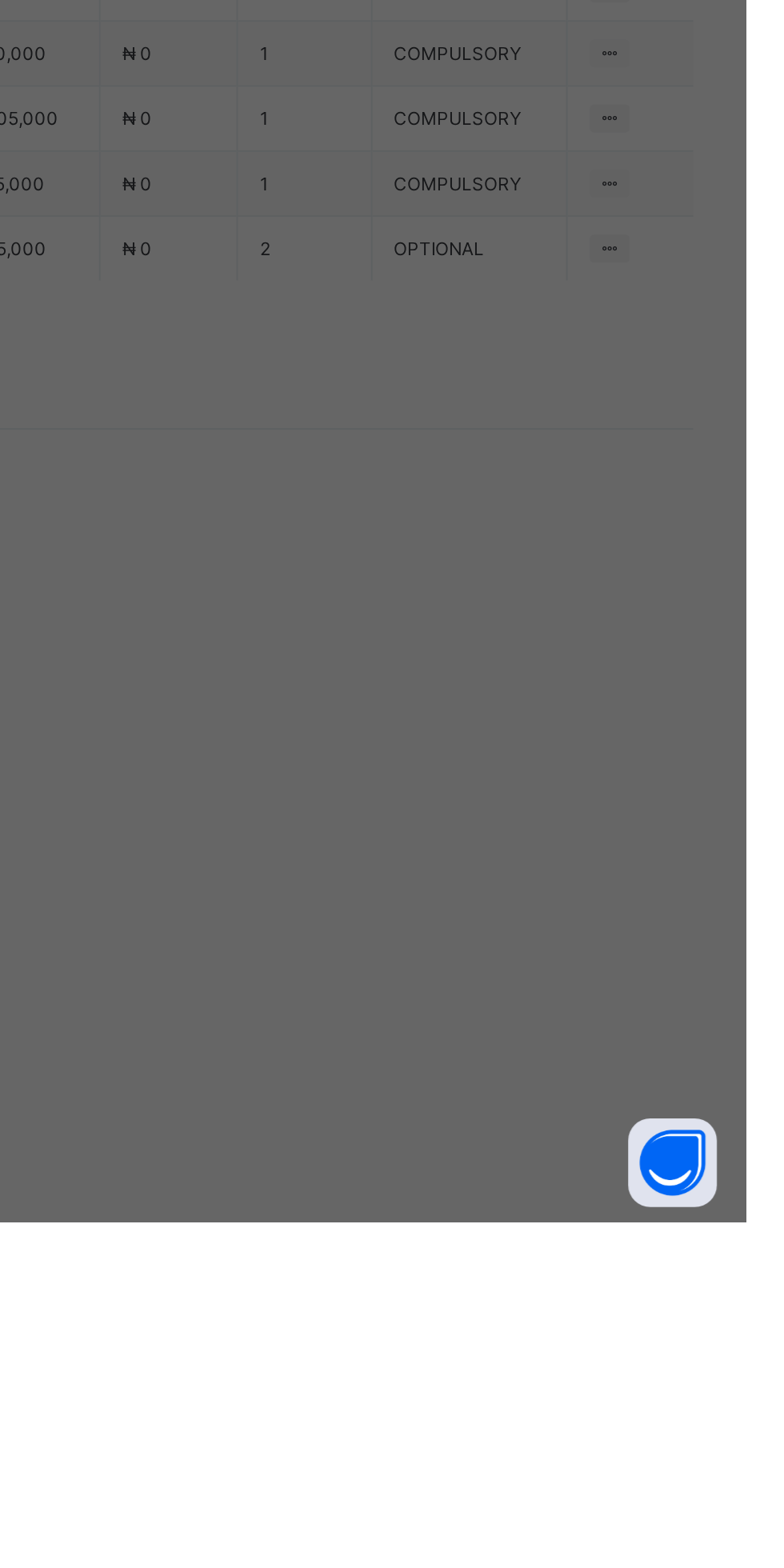
click at [524, 837] on div "Uniform Short" at bounding box center [392, 825] width 264 height 25
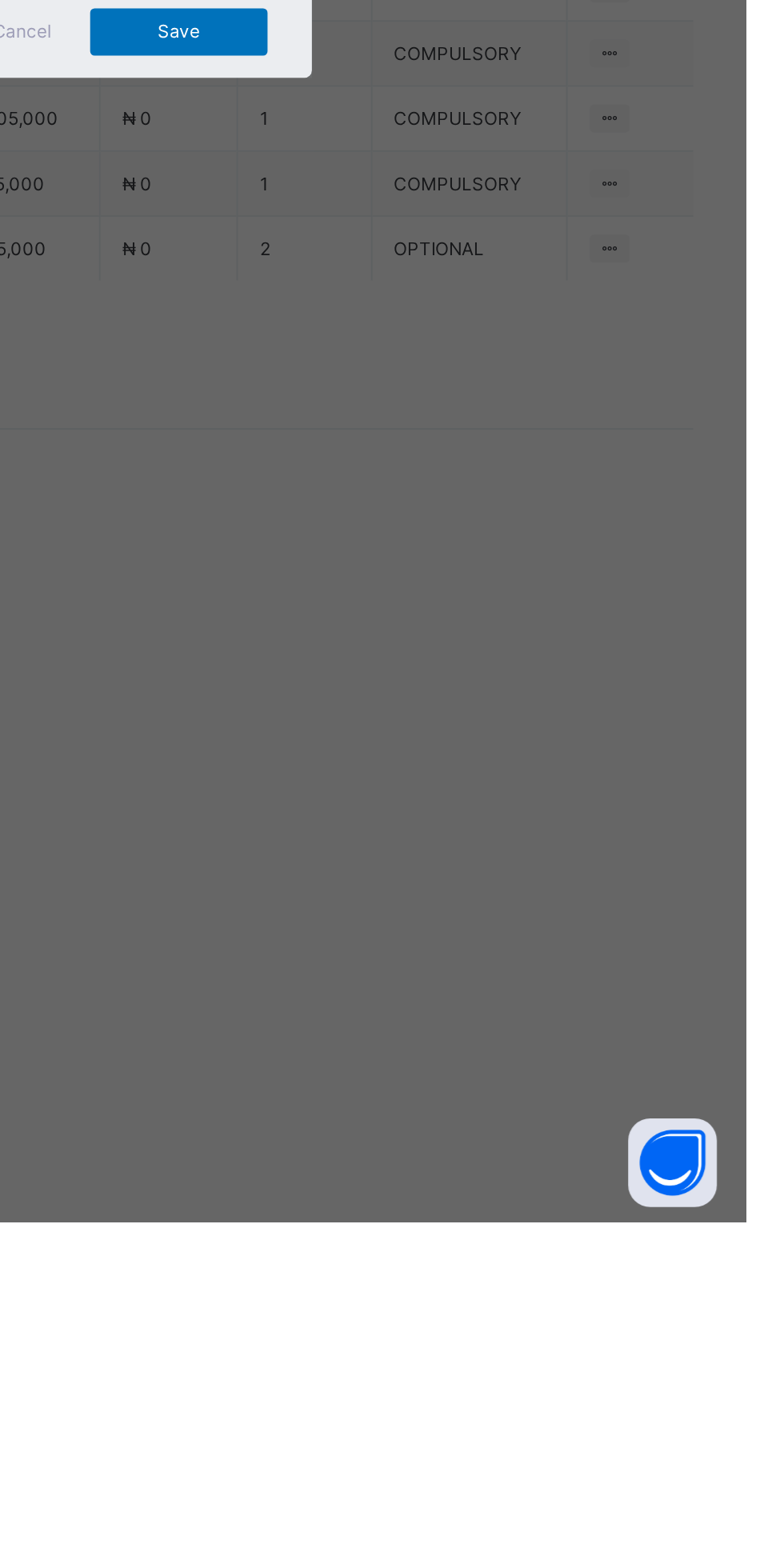
click at [433, 837] on input "*" at bounding box center [392, 822] width 83 height 30
type input "***"
type input "*"
type input "********"
type input "*"
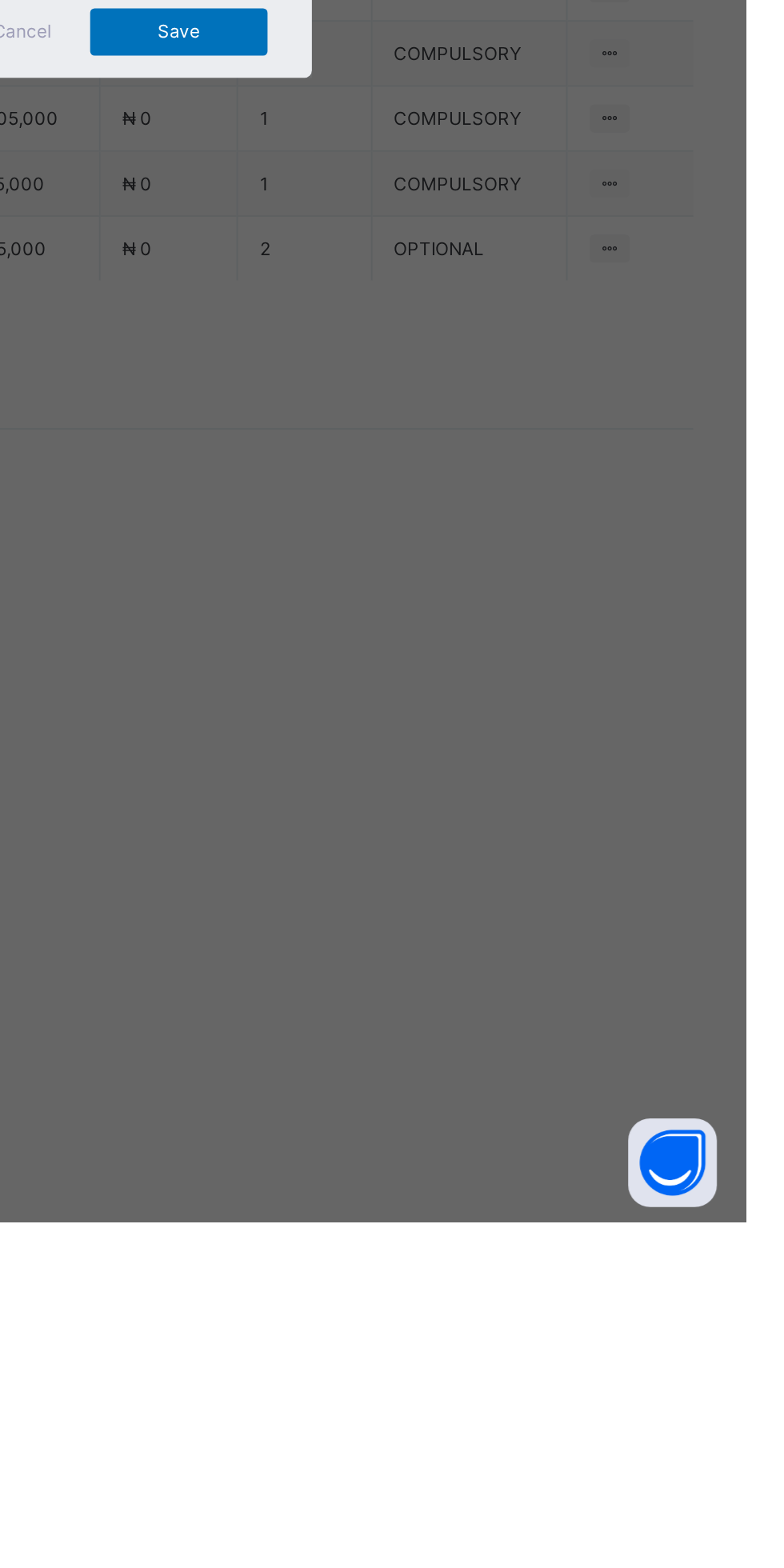
click at [525, 937] on div "Save" at bounding box center [476, 924] width 96 height 26
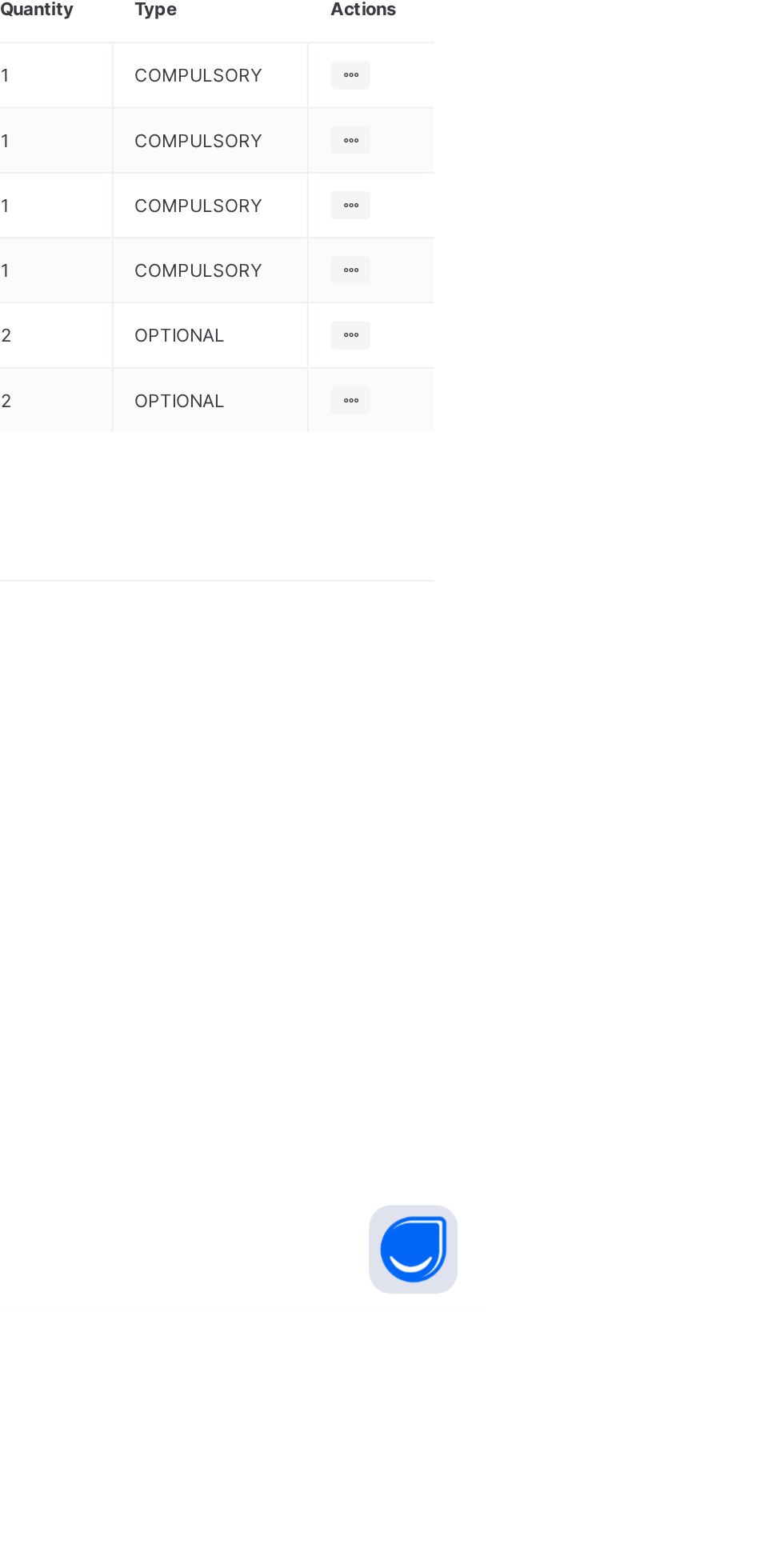
click at [721, 883] on th "Actions" at bounding box center [721, 865] width 68 height 37
click at [0, 0] on ul "Optional items Special bill" at bounding box center [0, 0] width 0 height 0
click at [0, 0] on li "Optional items" at bounding box center [0, 0] width 0 height 0
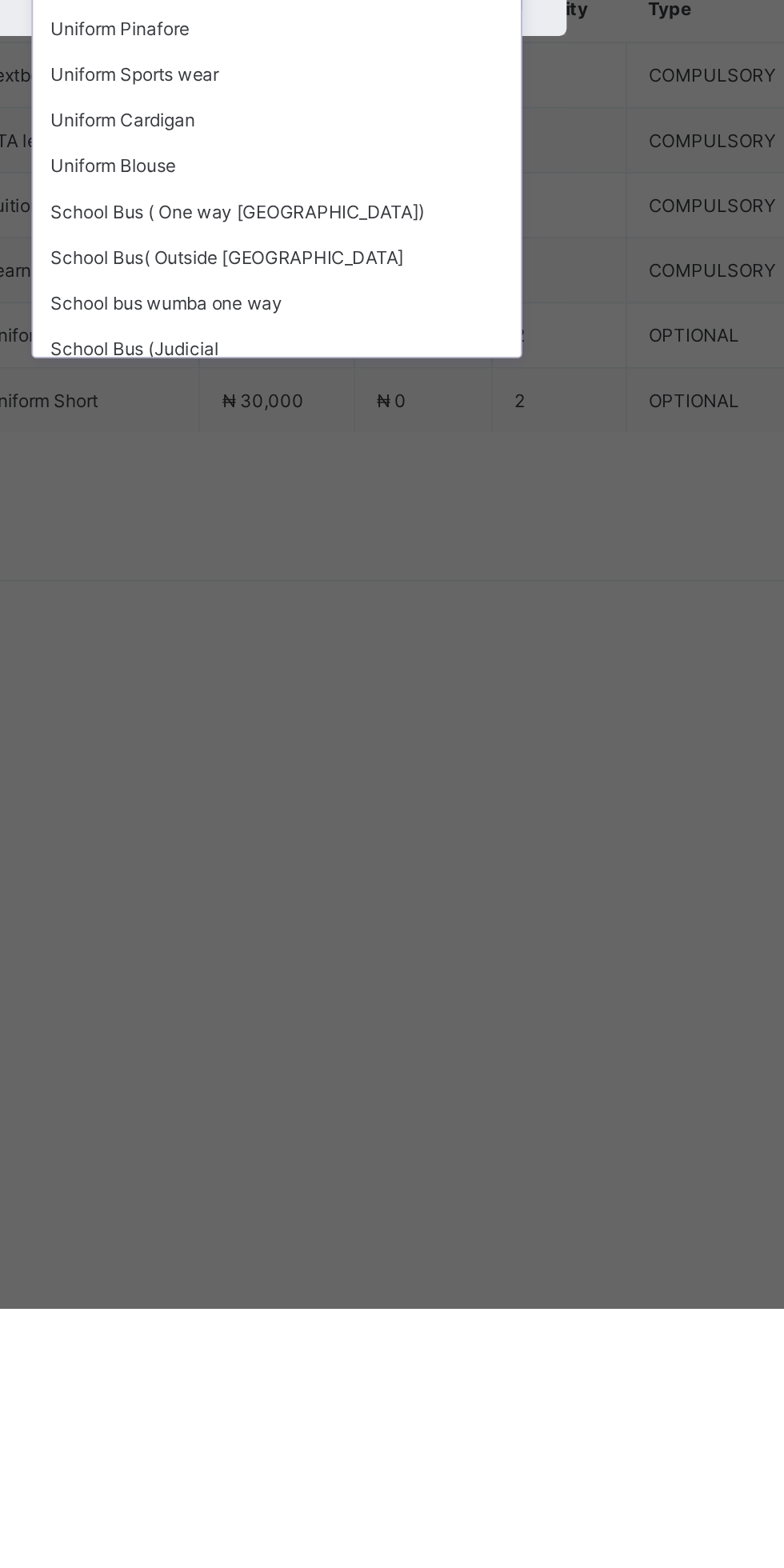
type input "**"
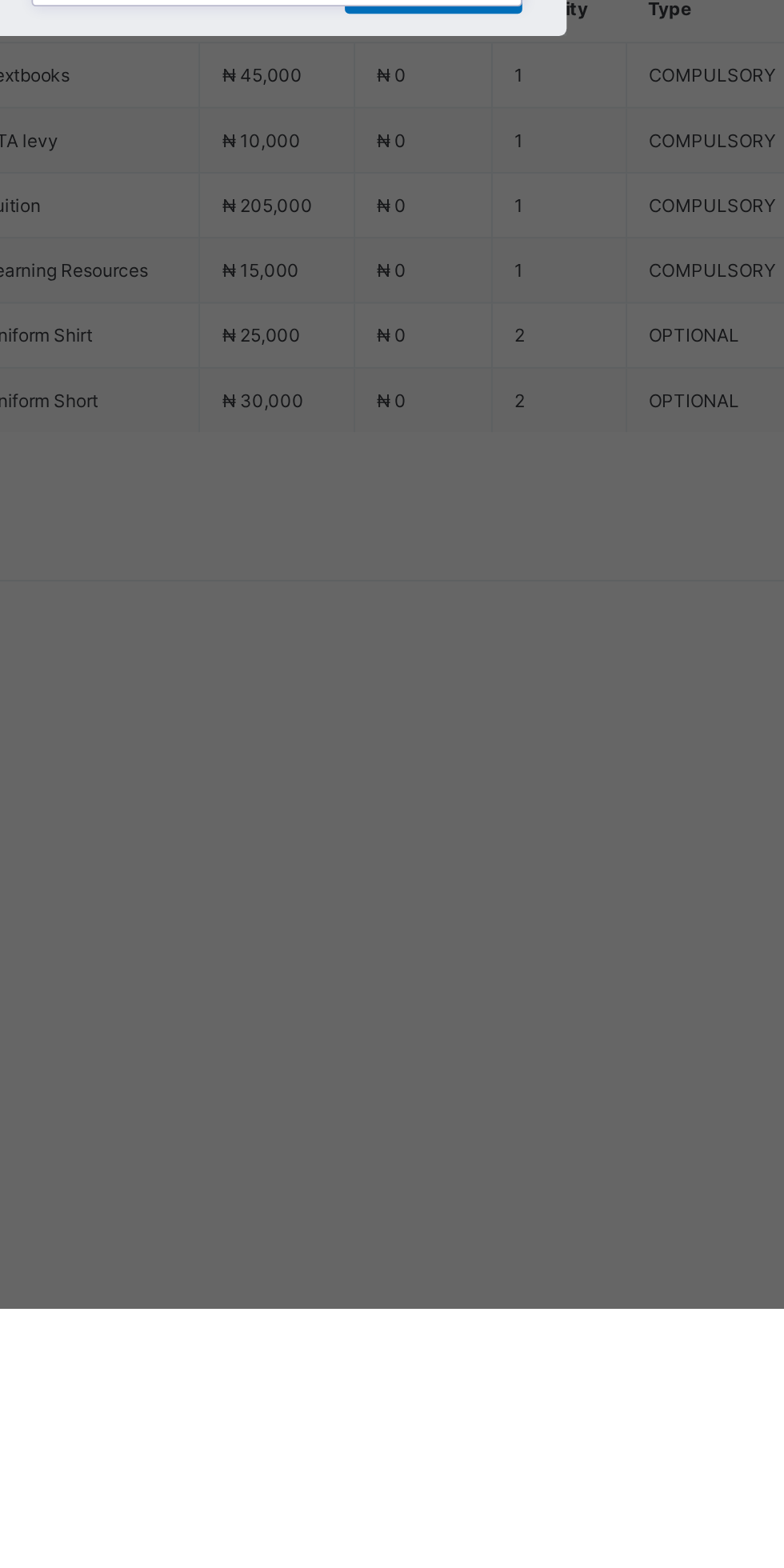
click at [493, 862] on div "Diction and Elocution" at bounding box center [392, 850] width 264 height 25
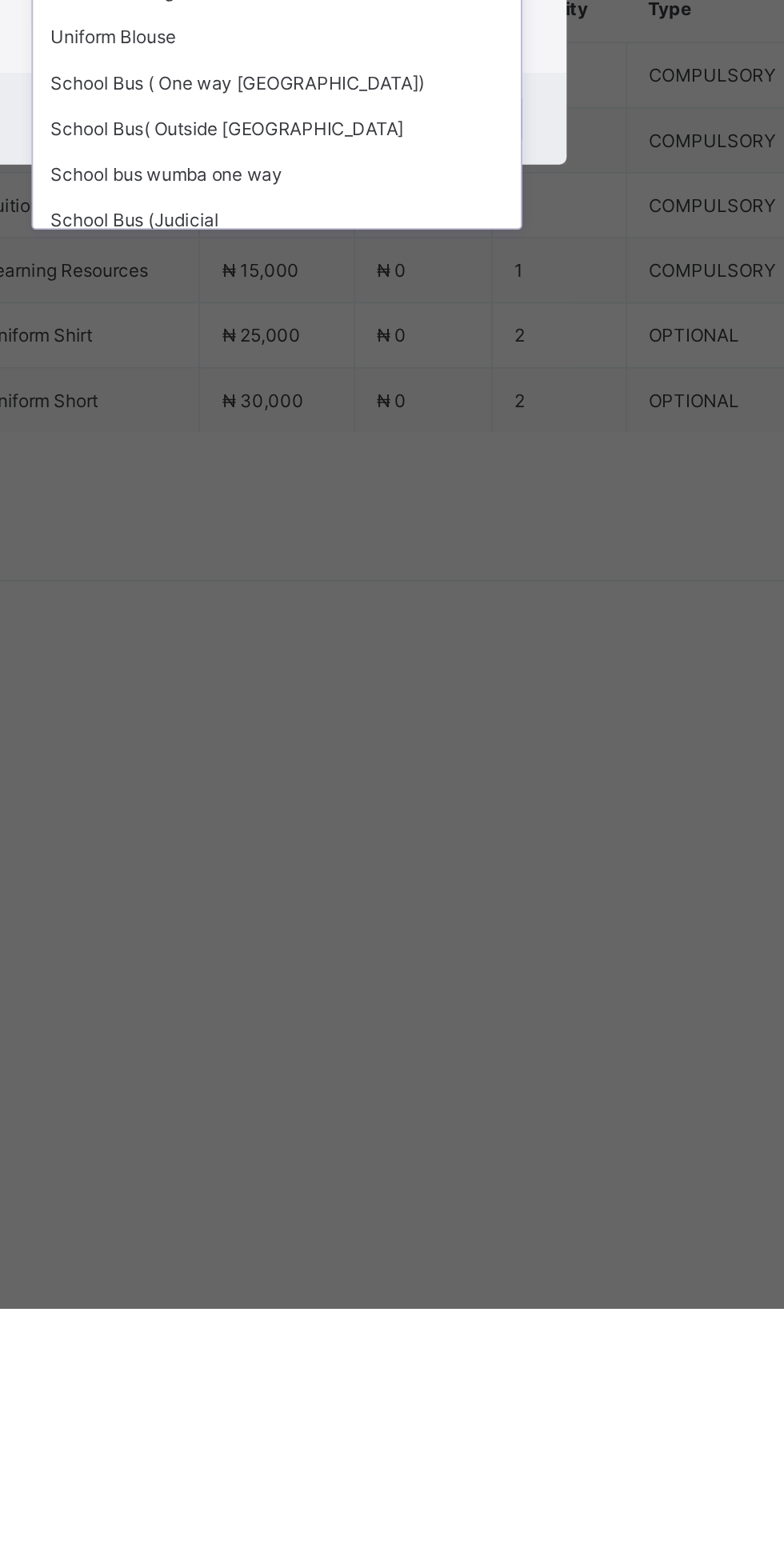
click at [388, 725] on input "text" at bounding box center [387, 719] width 2 height 11
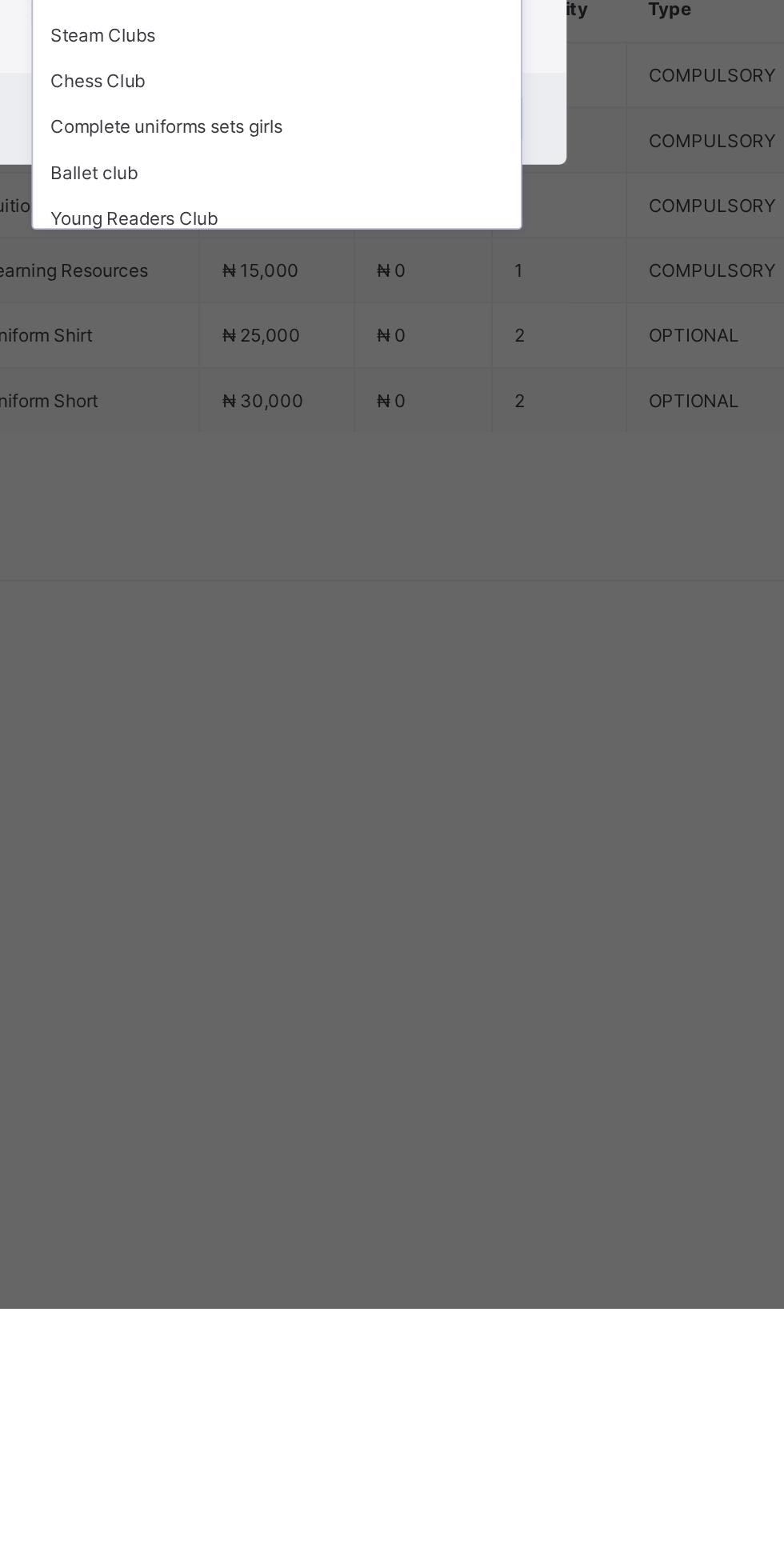
scroll to position [324, 0]
click at [524, 841] on div "Uniform Tie" at bounding box center [392, 829] width 264 height 25
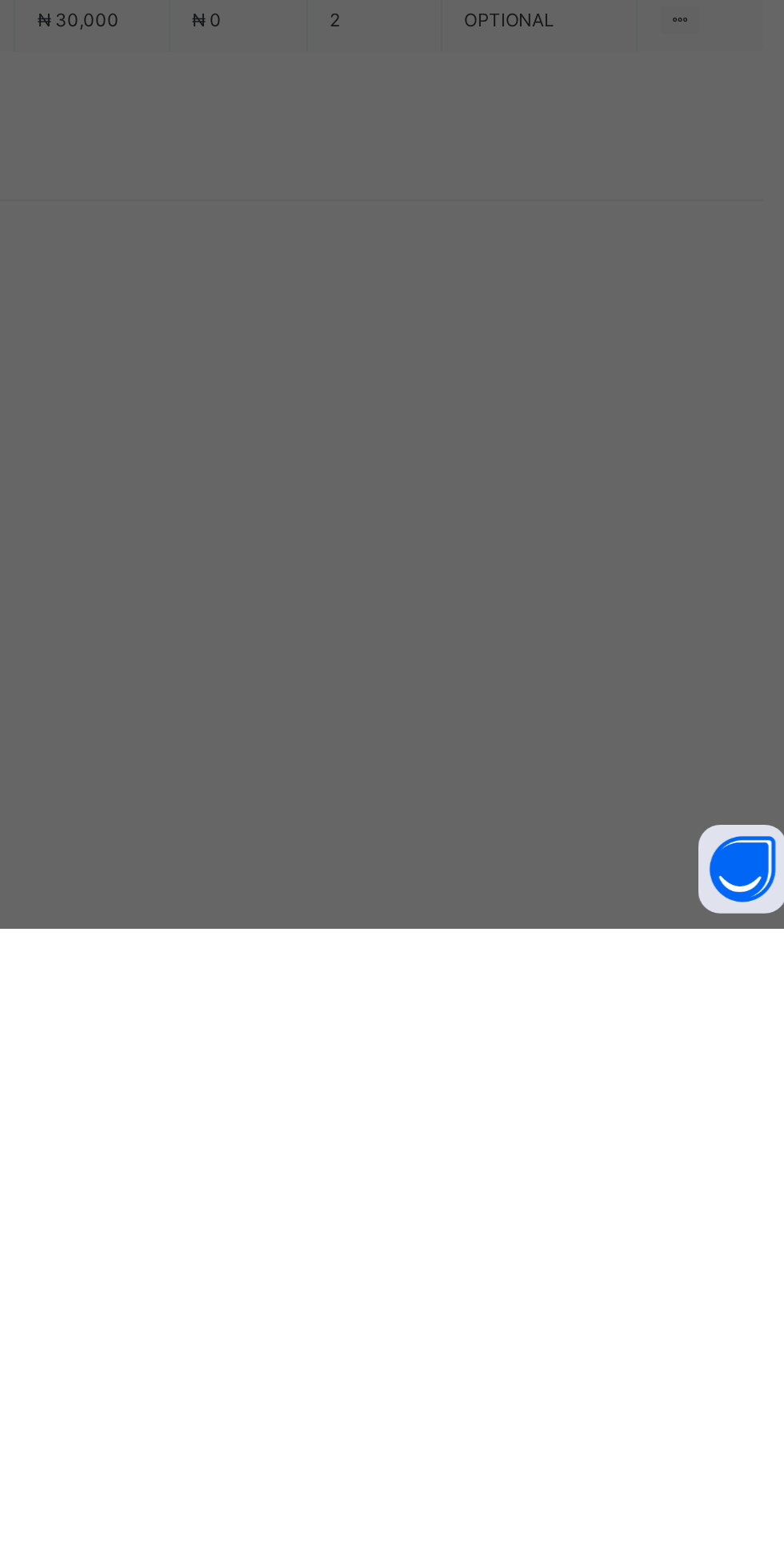
click at [512, 930] on span "Save" at bounding box center [477, 924] width 72 height 12
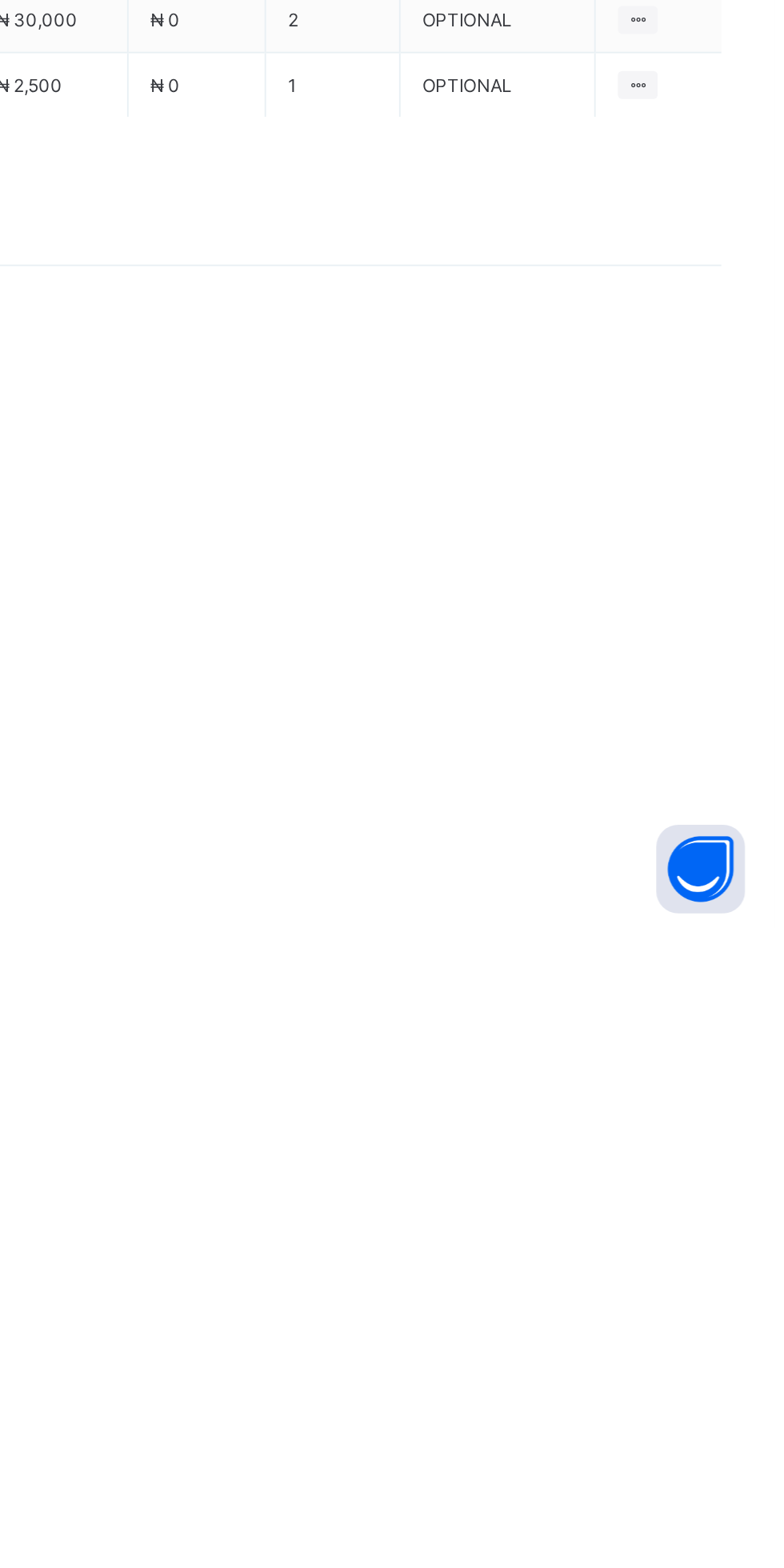
click at [710, 1118] on icon at bounding box center [709, 1112] width 13 height 12
click at [0, 0] on div "Delete Payment Item" at bounding box center [0, 0] width 0 height 0
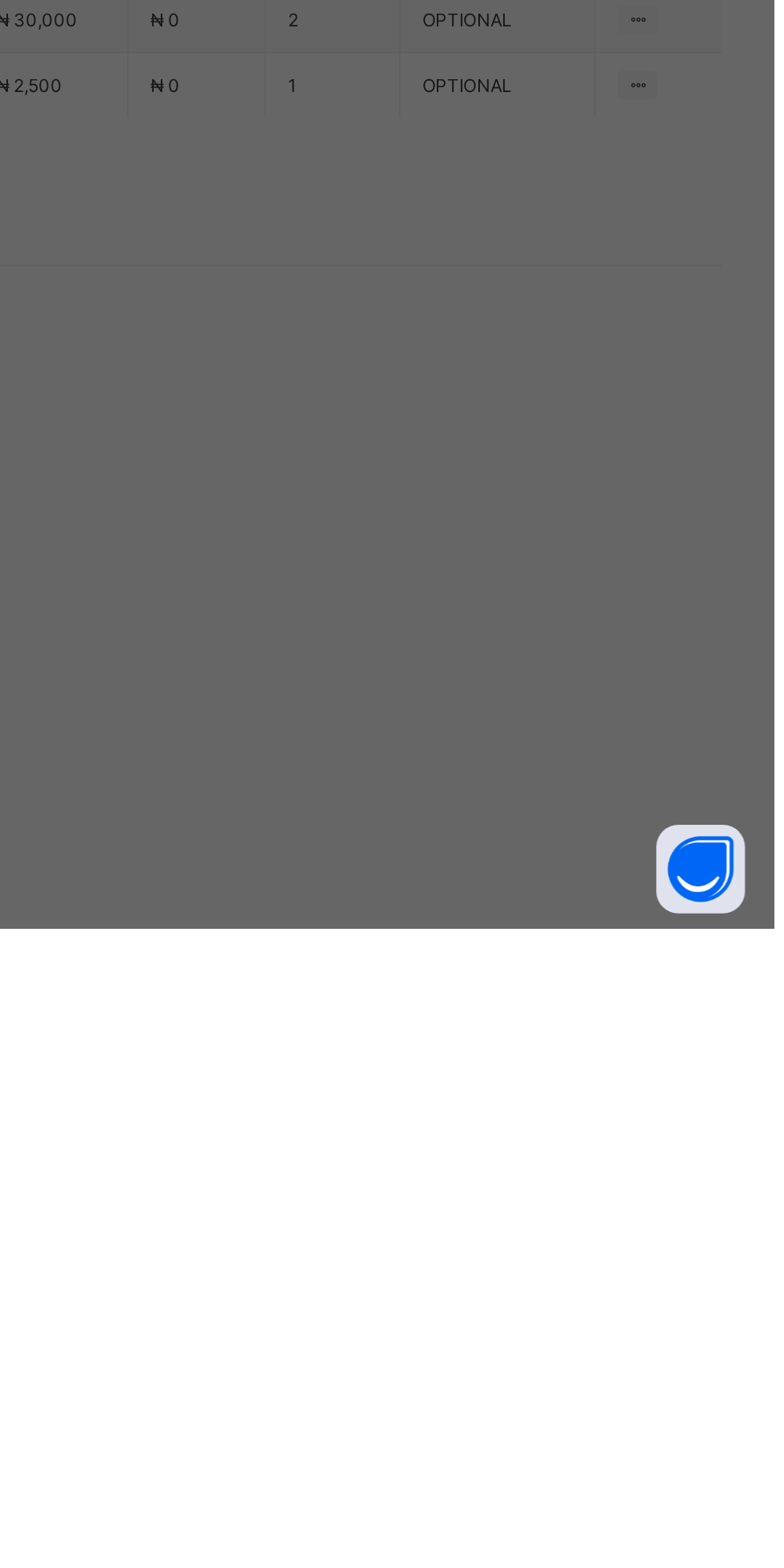
click at [502, 897] on span "Yes, Delete Item" at bounding box center [466, 890] width 72 height 12
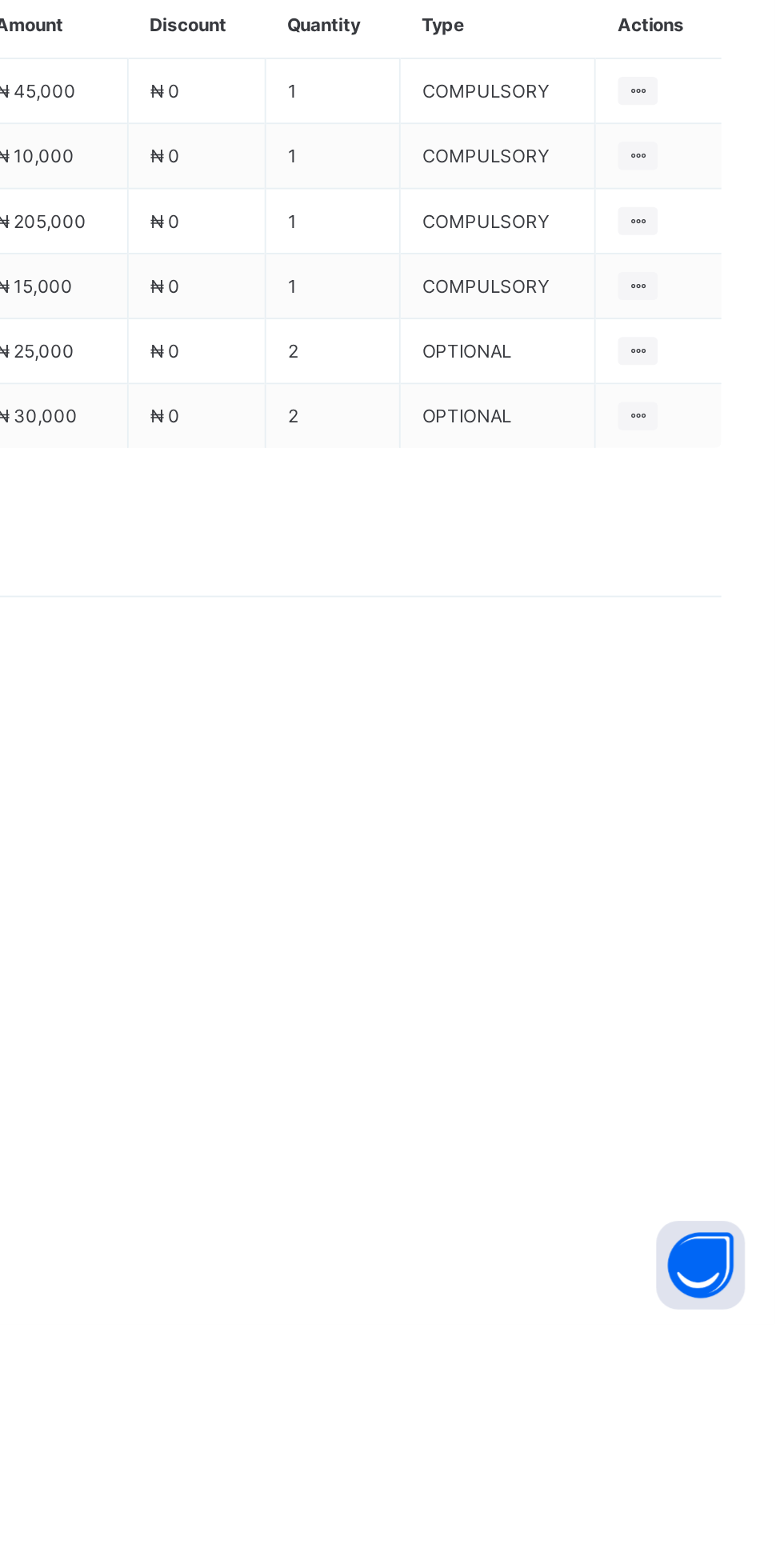
click at [0, 0] on ul "Optional items Special bill" at bounding box center [0, 0] width 0 height 0
click at [0, 0] on div "Optional items" at bounding box center [0, 0] width 0 height 0
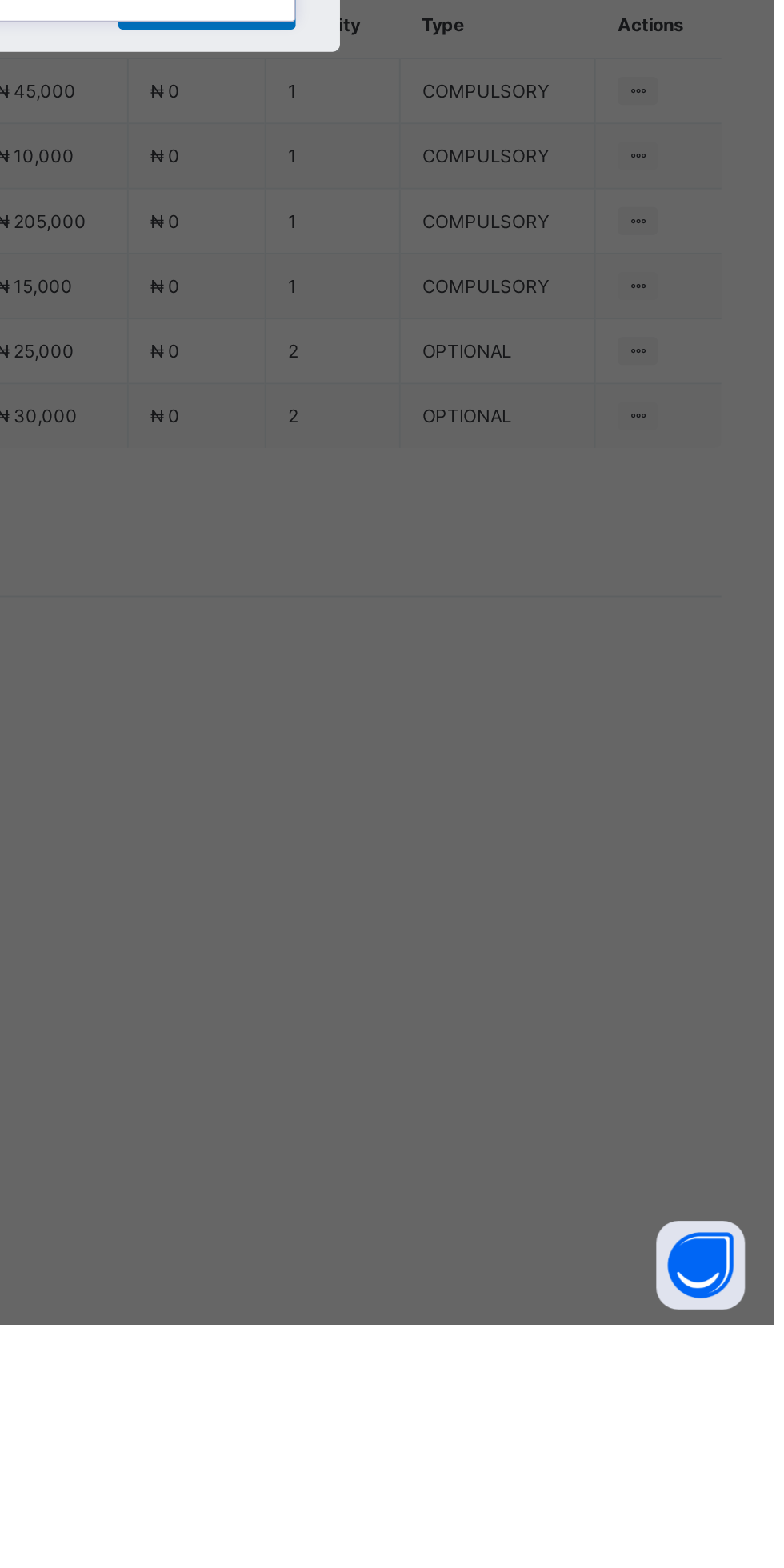
type input "***"
click at [467, 837] on div "Uniform Tie" at bounding box center [392, 825] width 264 height 25
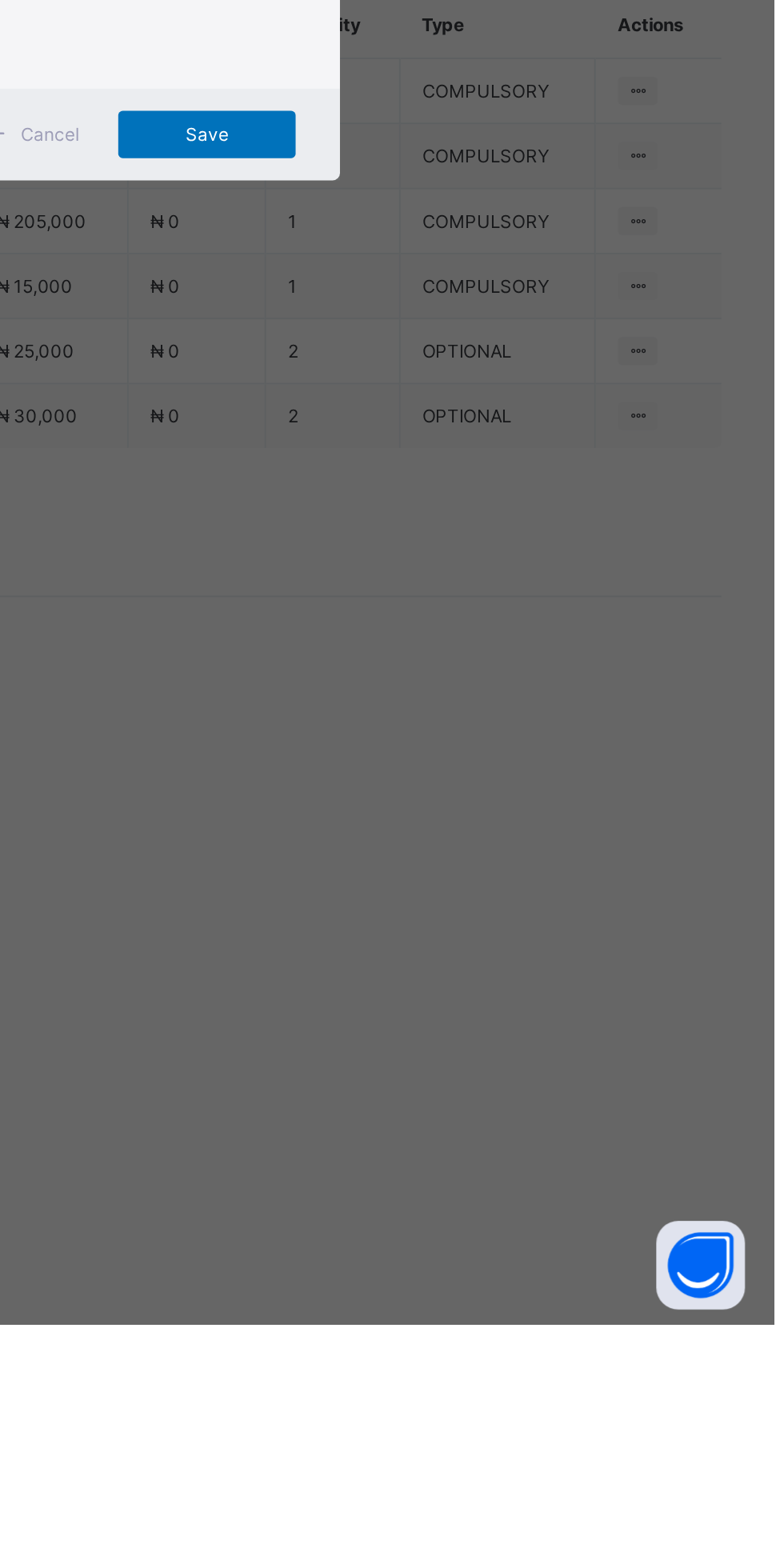
click at [433, 837] on input "*" at bounding box center [392, 822] width 83 height 30
type input "***"
type input "*"
type input "*******"
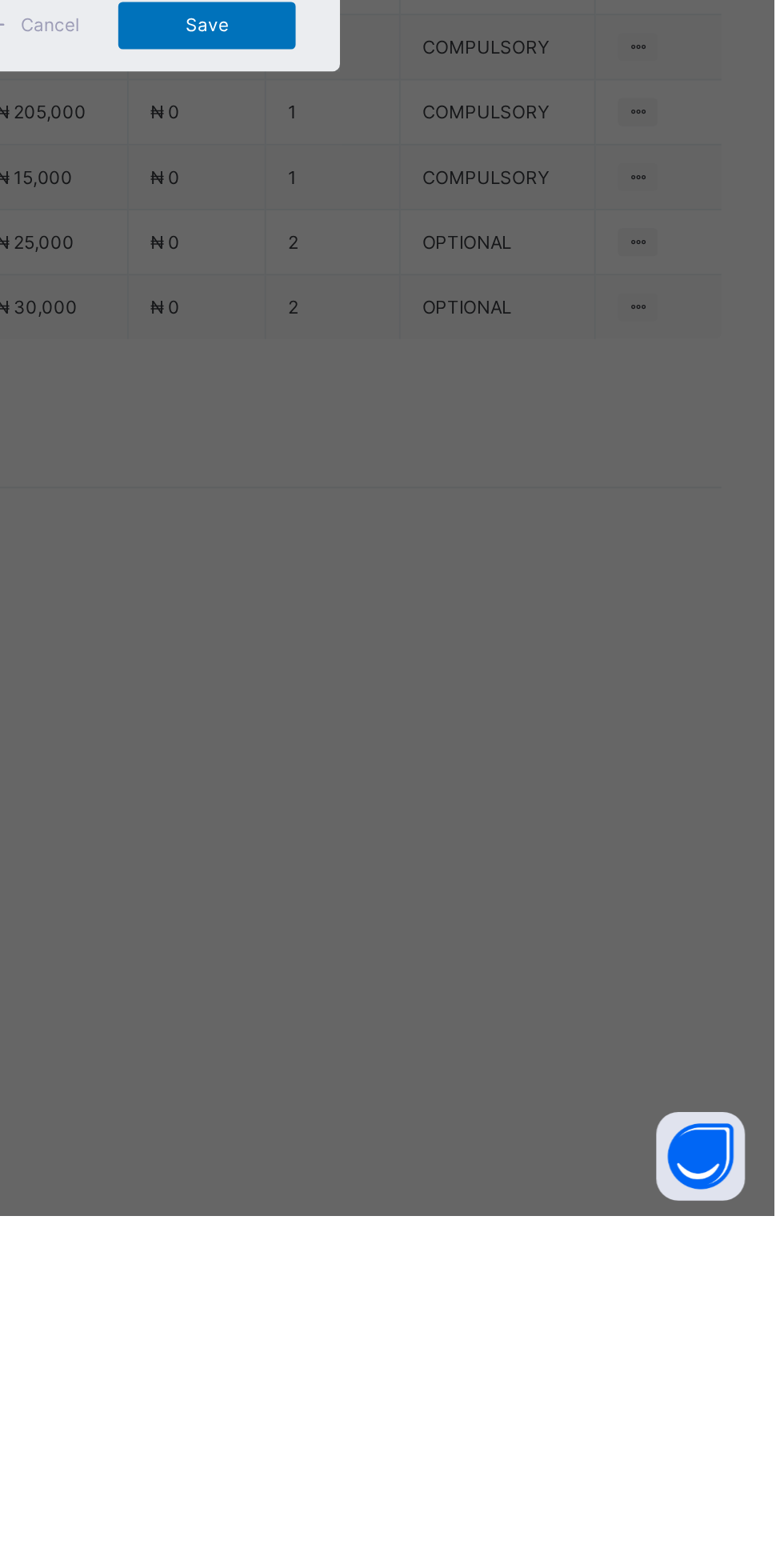
type input "*"
click at [512, 930] on span "Save" at bounding box center [477, 924] width 72 height 12
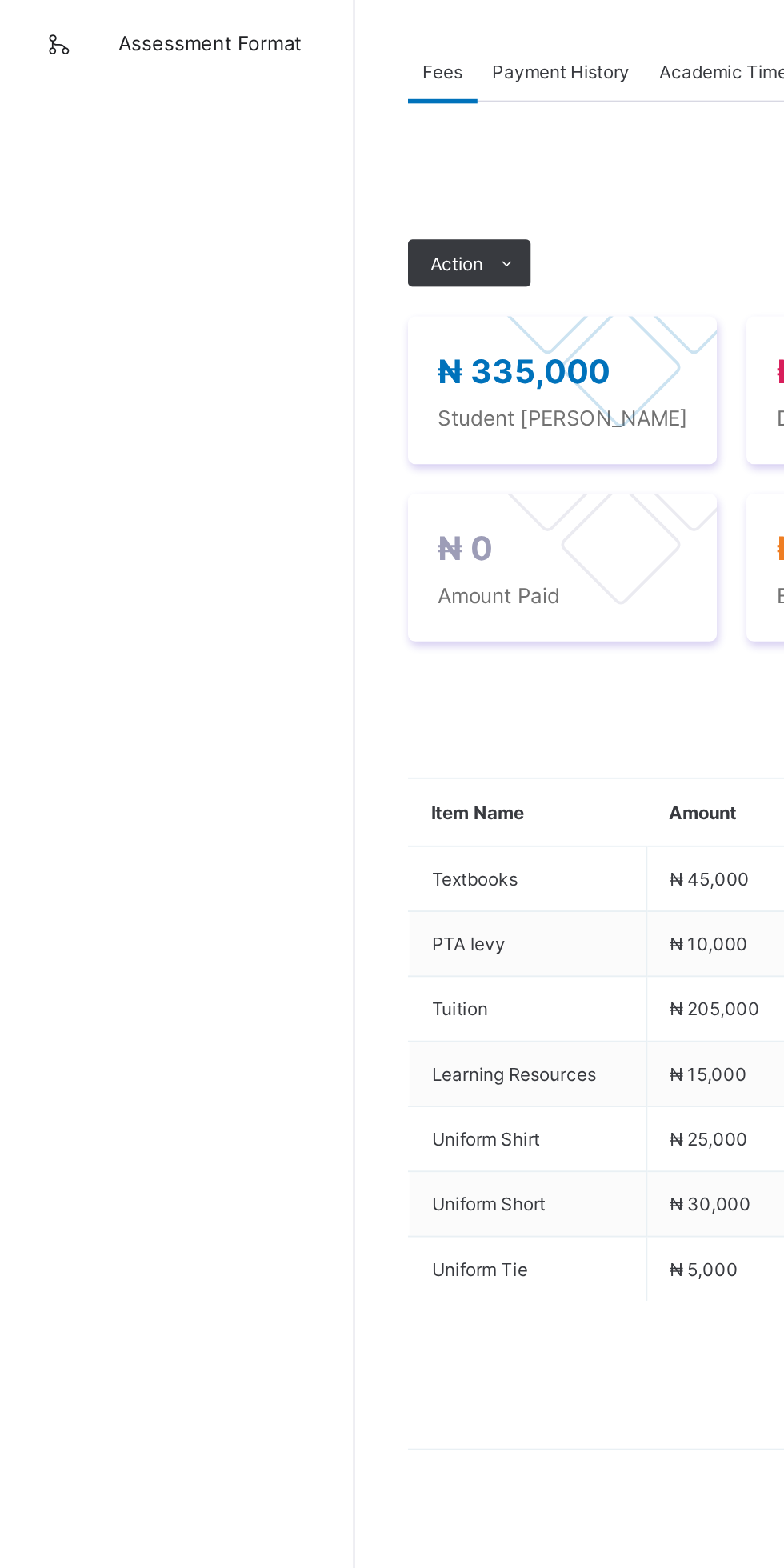
click at [271, 573] on icon at bounding box center [275, 567] width 12 height 11
click at [0, 0] on button "Manage Discount" at bounding box center [0, 0] width 0 height 0
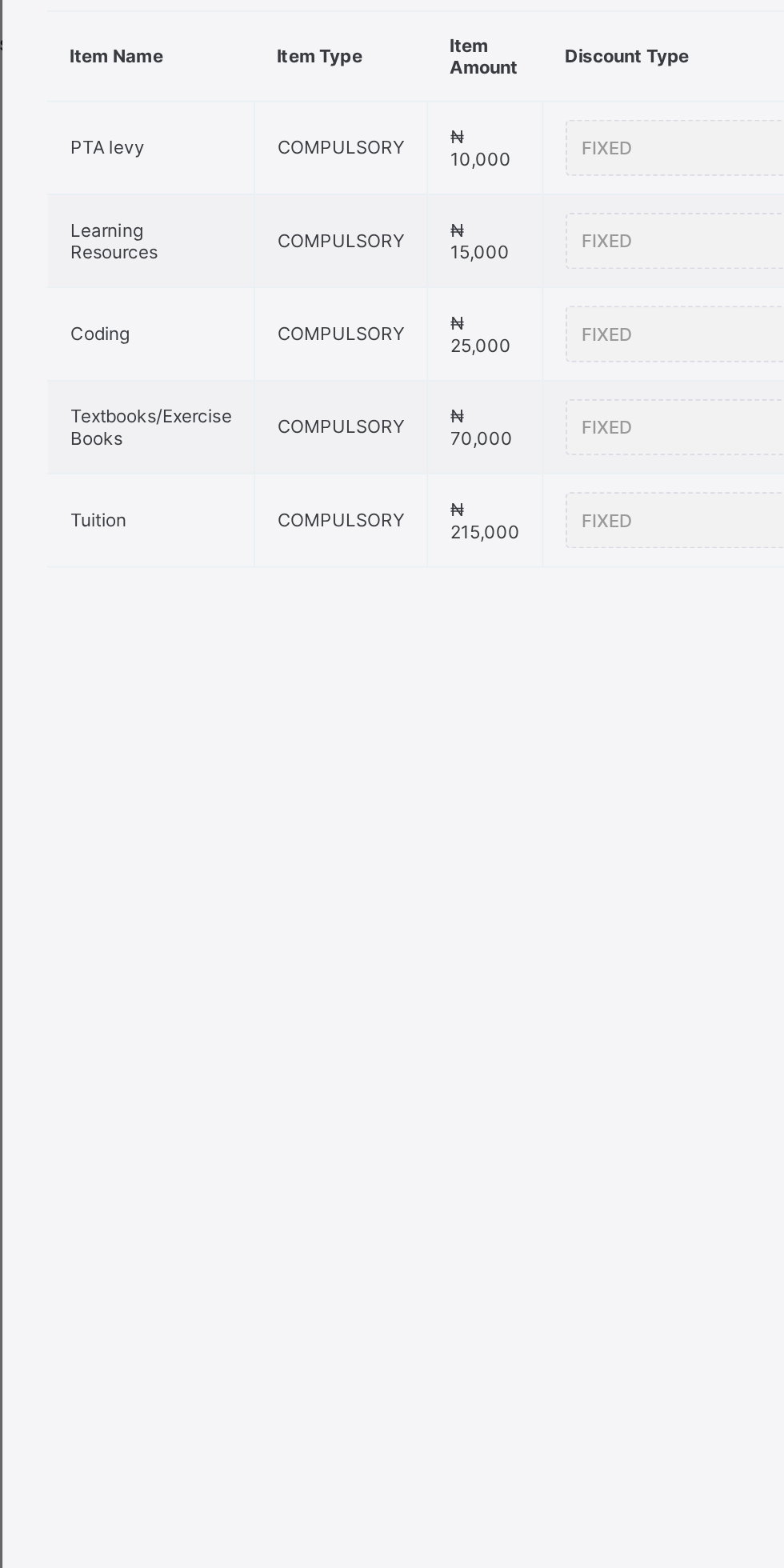
type input "*"
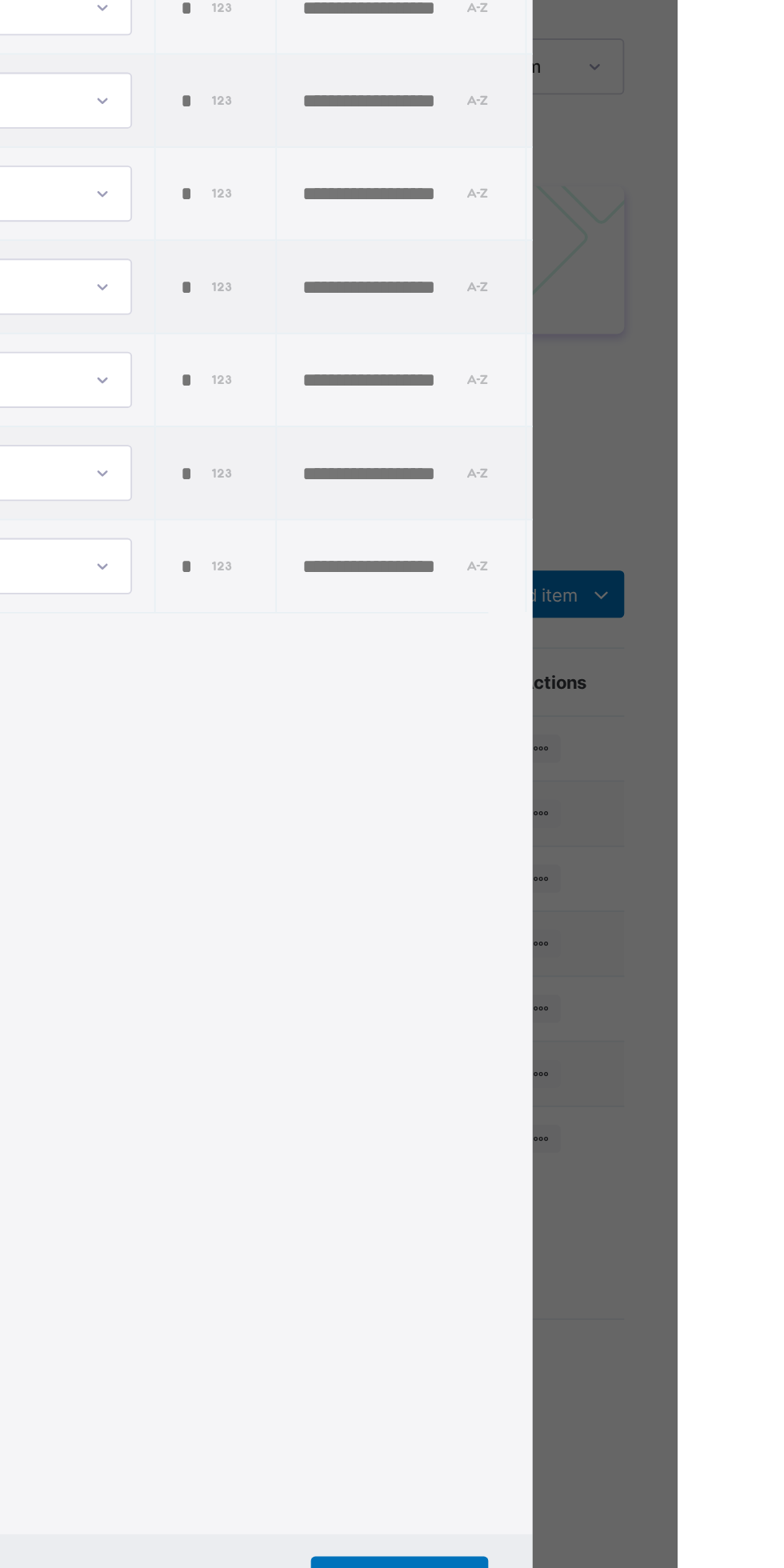
click at [546, 809] on input "*" at bounding box center [529, 802] width 33 height 13
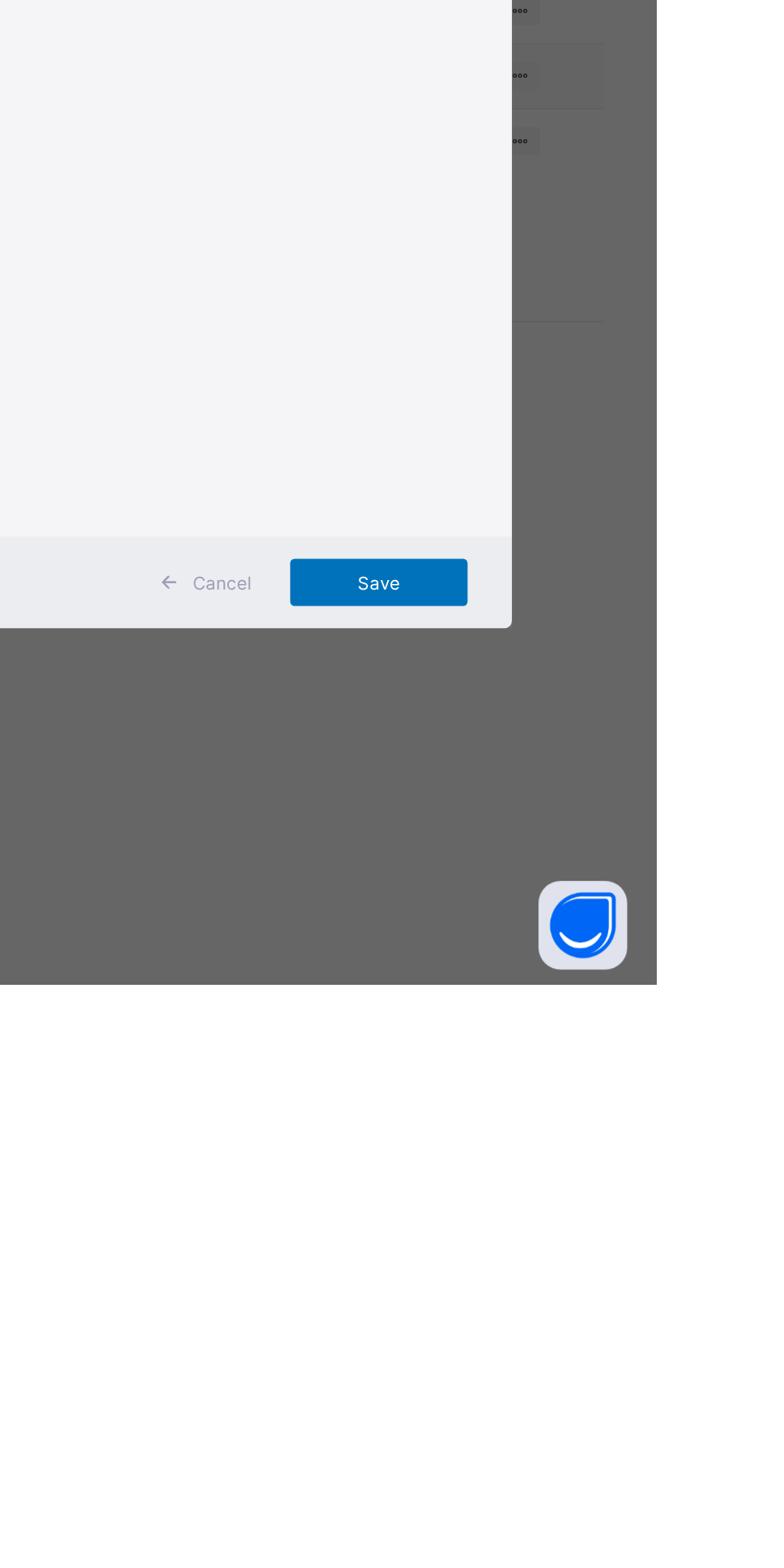
type input "*****"
click at [669, 1357] on span "Save" at bounding box center [633, 1351] width 72 height 12
